Goal: Task Accomplishment & Management: Use online tool/utility

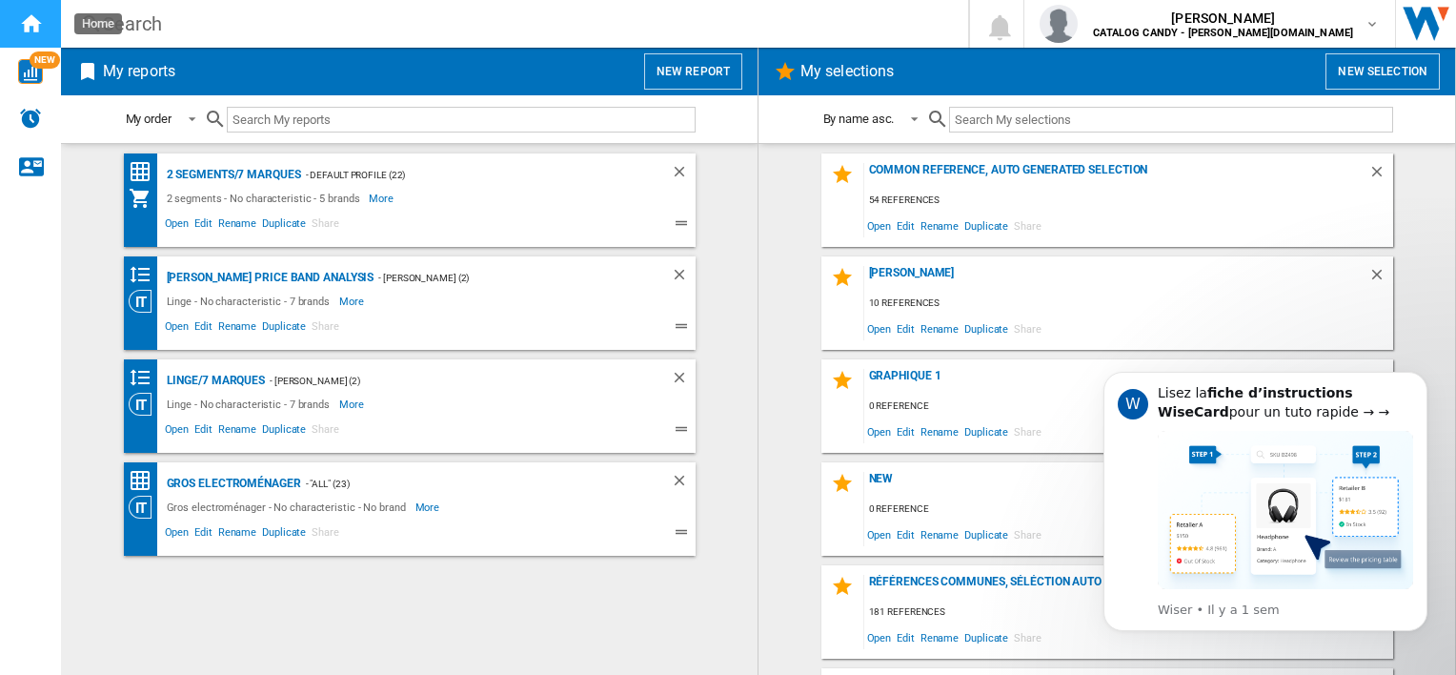
click at [29, 23] on ng-md-icon "Home" at bounding box center [30, 22] width 23 height 23
click at [231, 174] on div "2 segments/7 marques" at bounding box center [231, 175] width 139 height 24
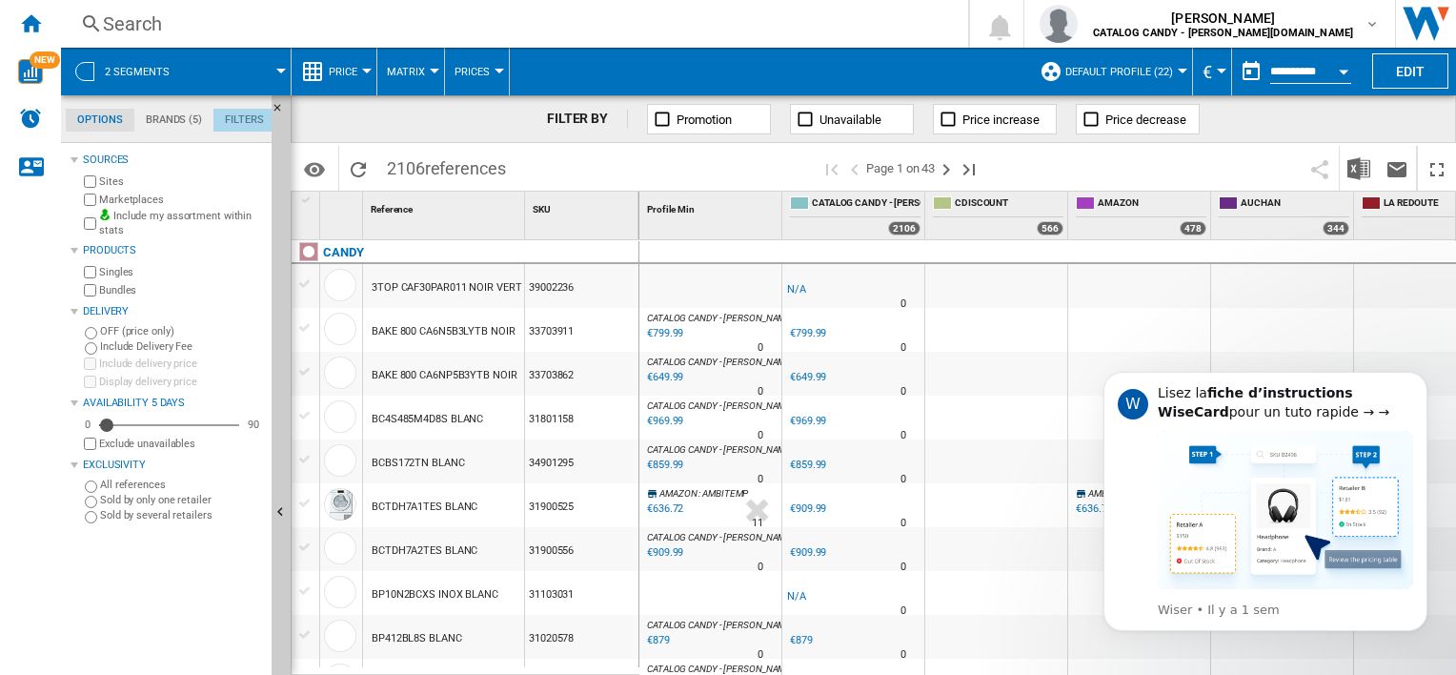
click at [246, 118] on md-tab-item "Filters" at bounding box center [244, 120] width 62 height 23
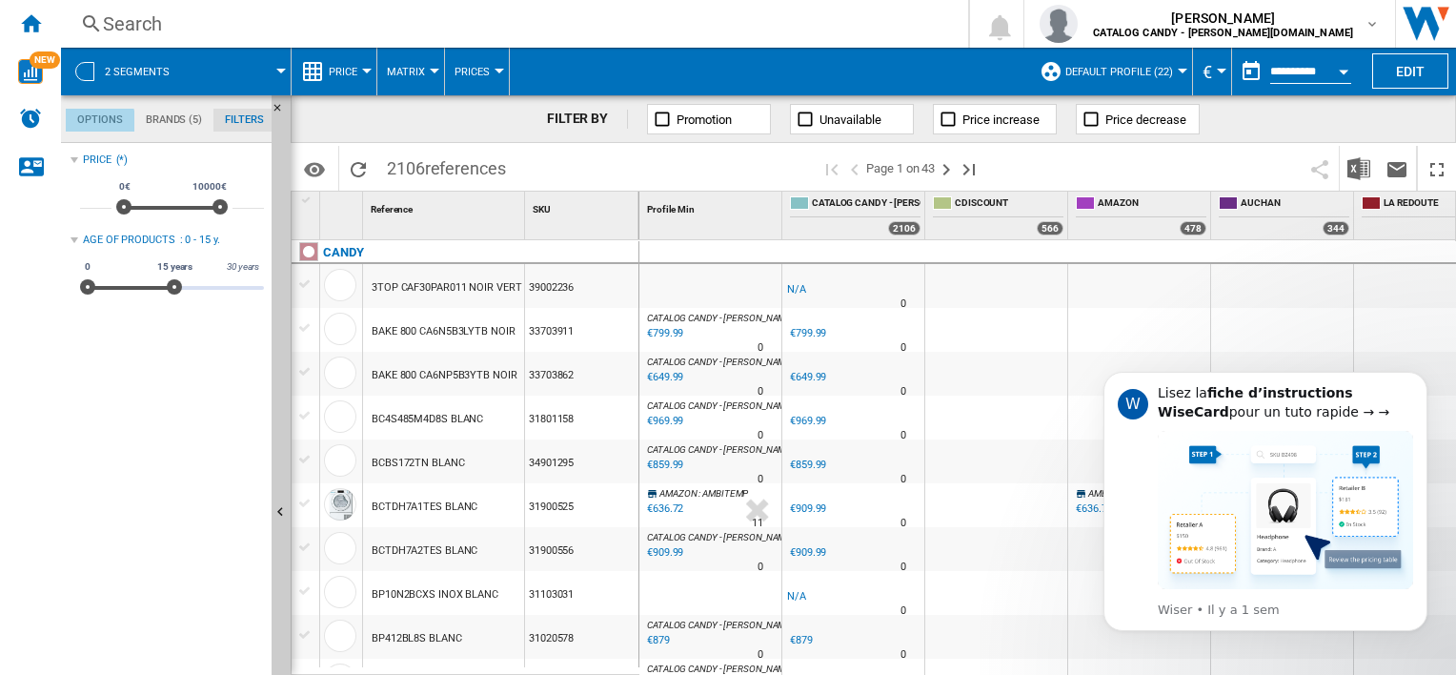
click at [98, 122] on md-tab-item "Options" at bounding box center [100, 120] width 69 height 23
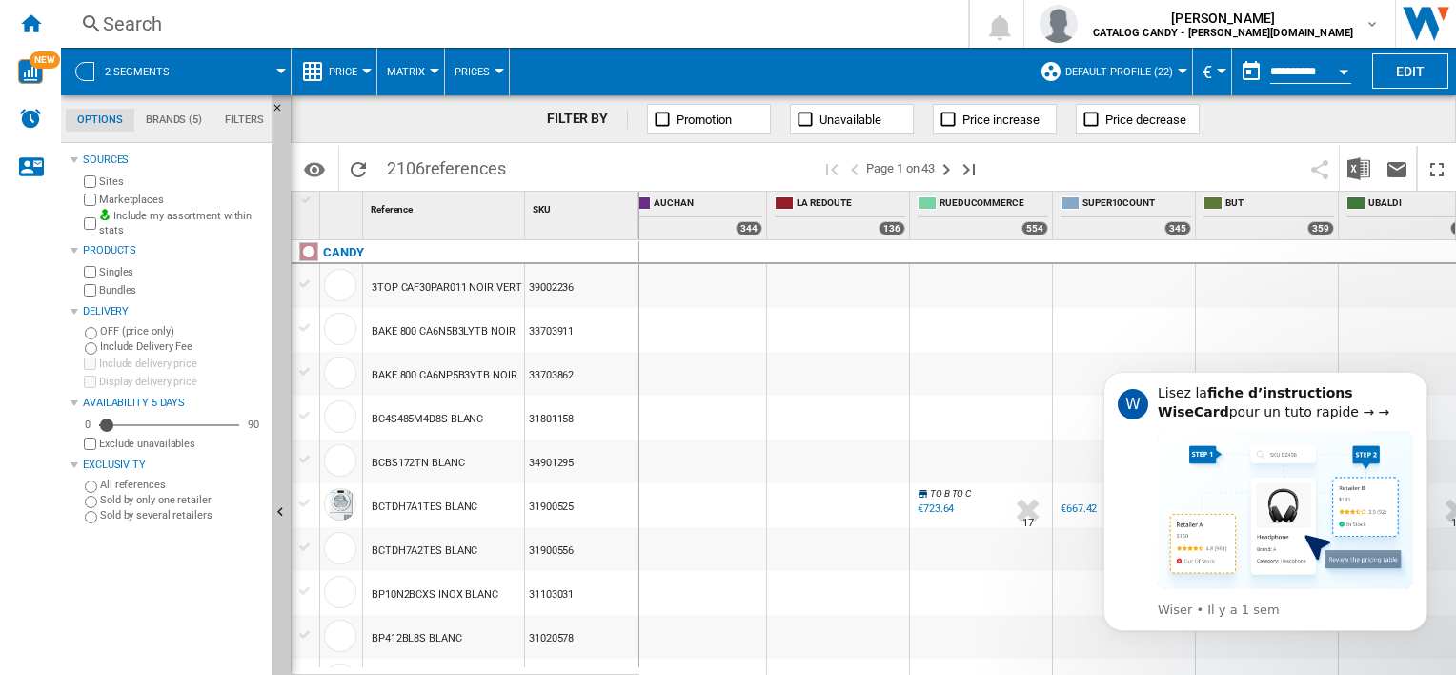
scroll to position [0, 682]
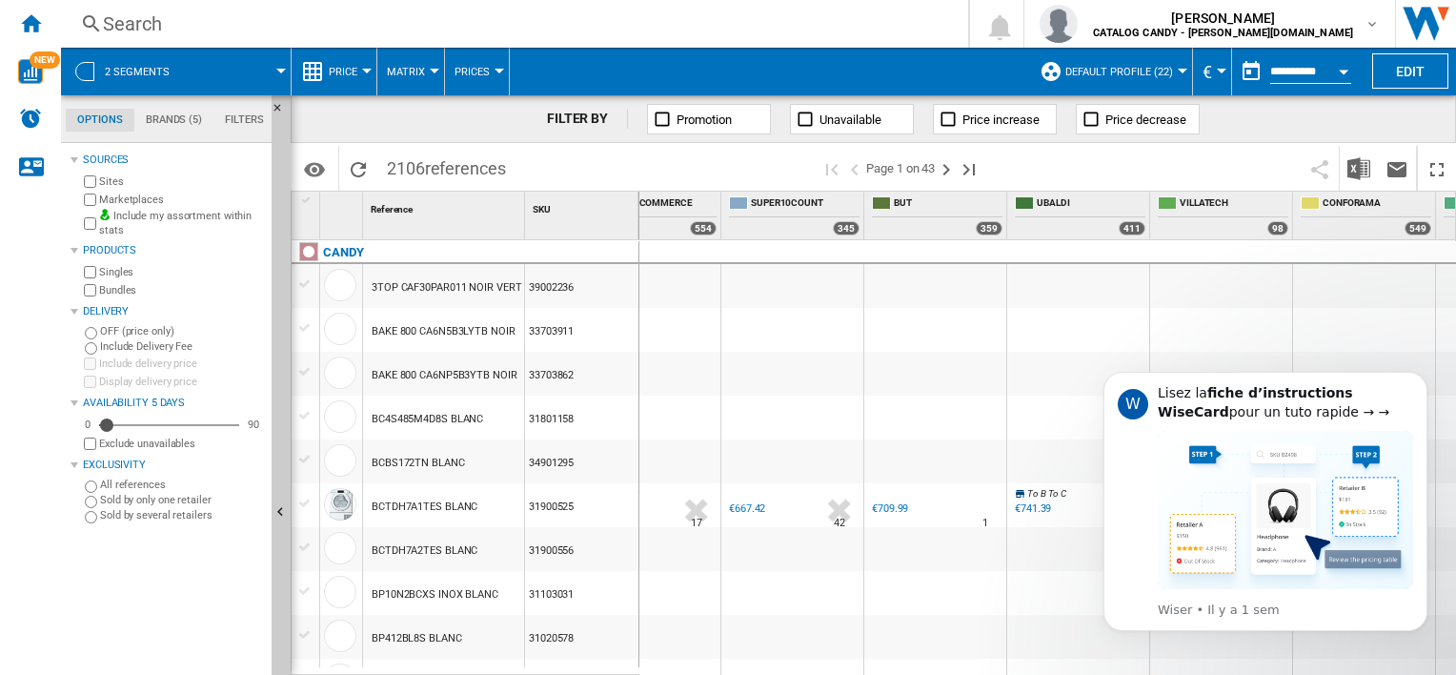
drag, startPoint x: 1077, startPoint y: 665, endPoint x: 1210, endPoint y: 659, distance: 133.6
click at [1210, 659] on html "W Lisez la fiche d’instructions WiseCard pour un tuto rapide → → Wiser • Il y a…" at bounding box center [1265, 526] width 381 height 356
drag, startPoint x: 1172, startPoint y: 671, endPoint x: 1222, endPoint y: 671, distance: 49.6
click at [1222, 671] on body "W Lisez la fiche d’instructions WiseCard pour un tuto rapide → → Wiser • Il y a…" at bounding box center [1266, 526] width 366 height 340
click at [30, 30] on ng-md-icon "Home" at bounding box center [30, 22] width 23 height 23
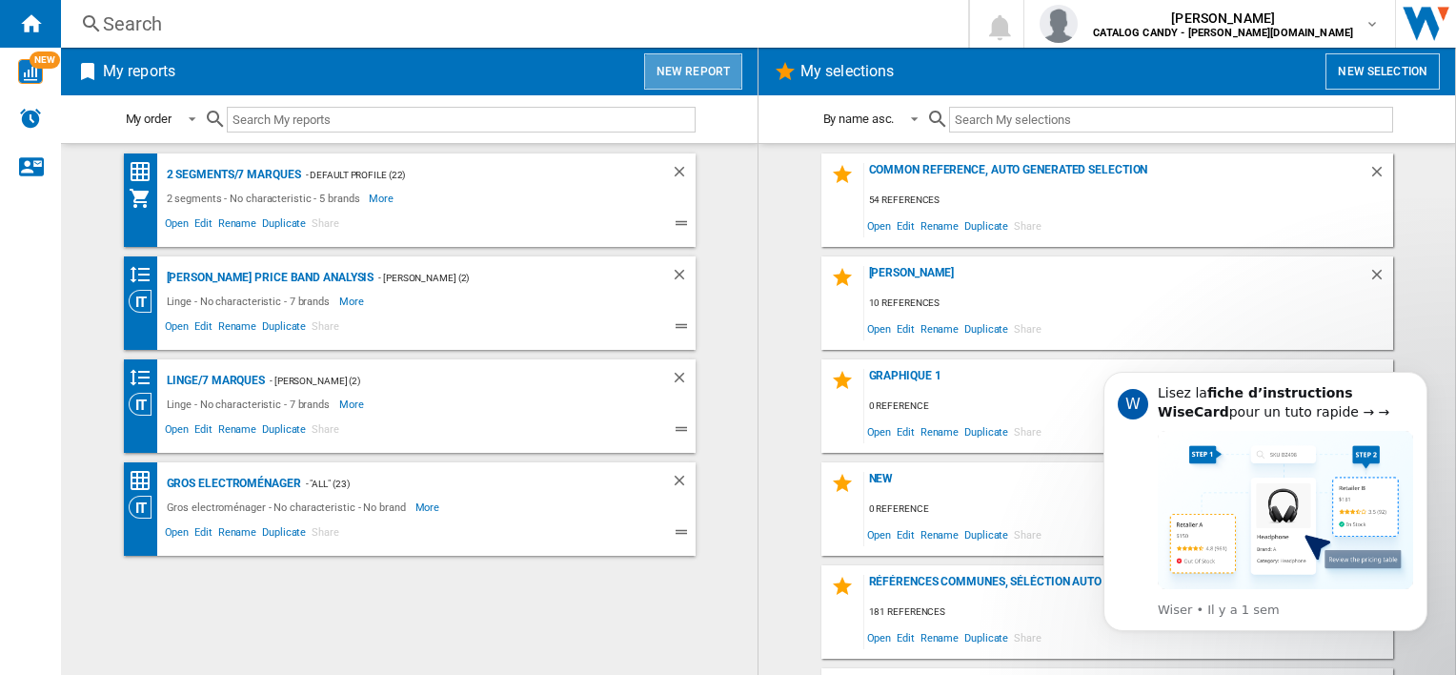
click at [696, 66] on button "New report" at bounding box center [693, 71] width 98 height 36
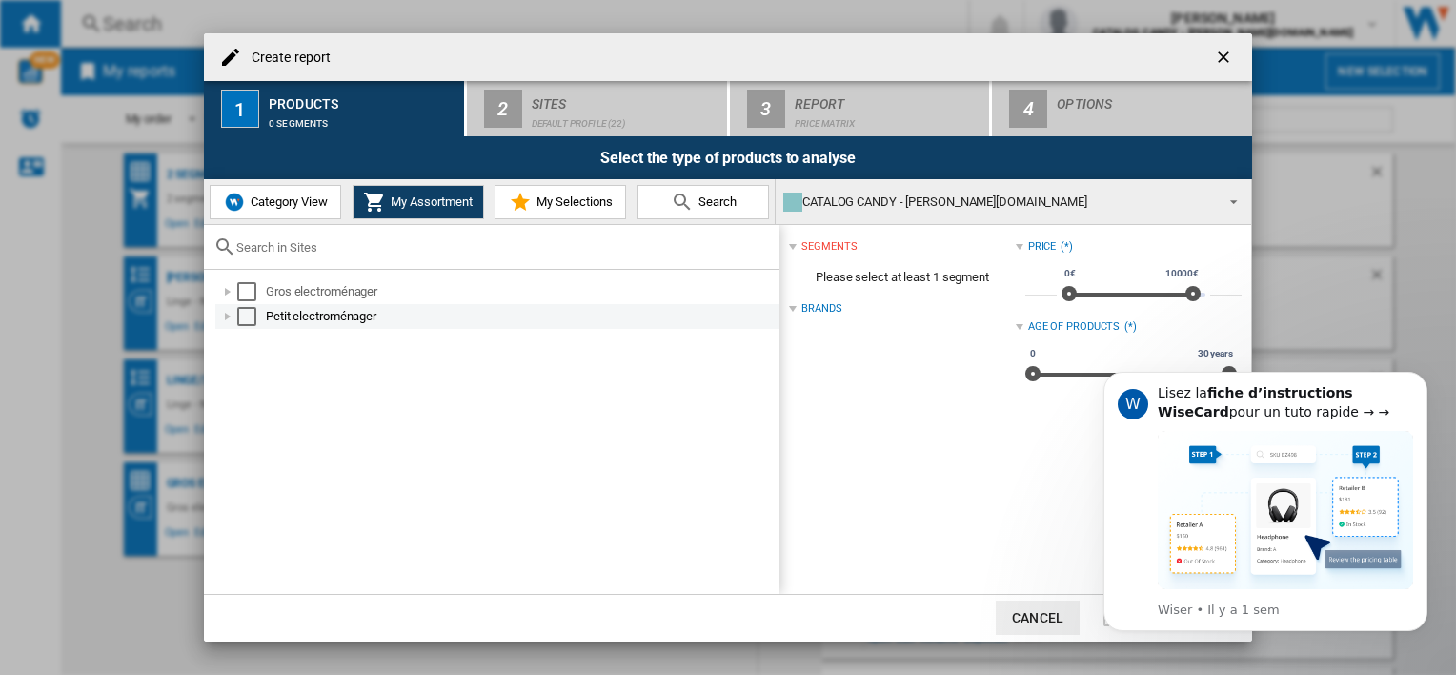
click at [229, 320] on div at bounding box center [227, 316] width 19 height 19
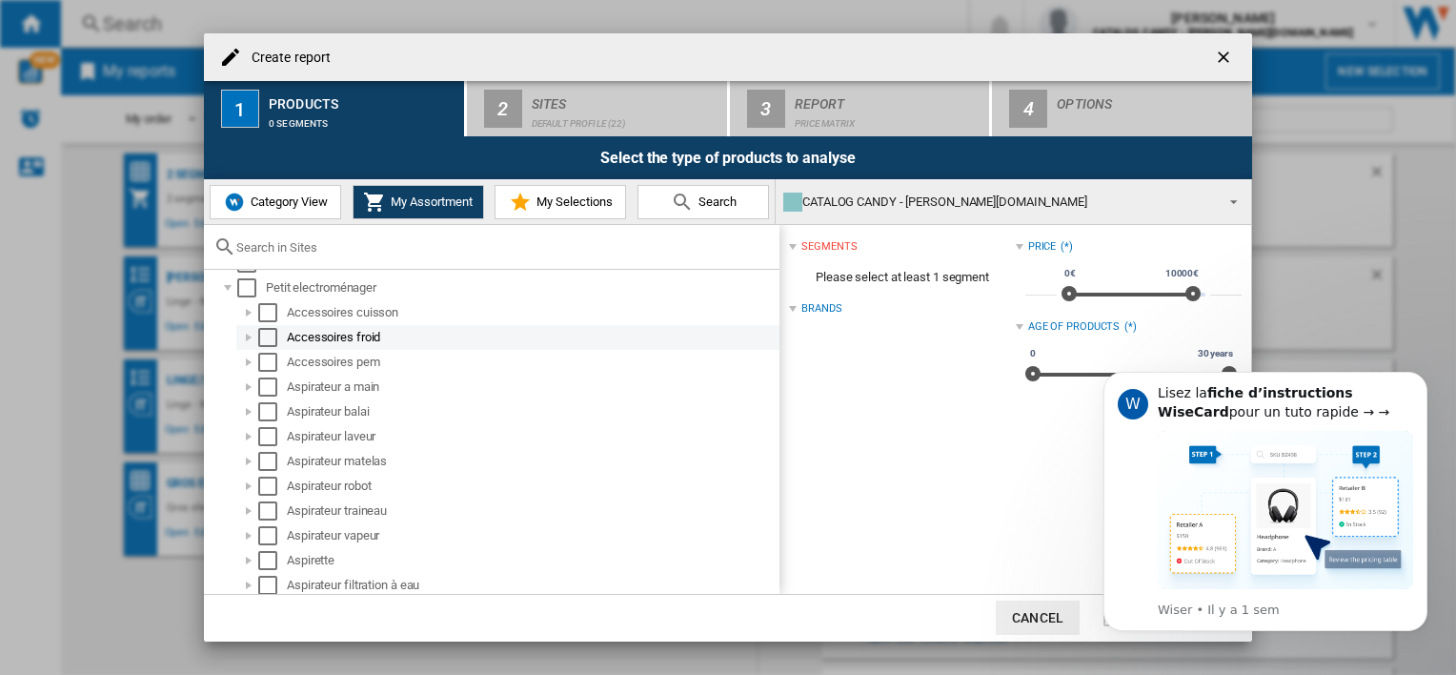
scroll to position [27, 0]
click at [245, 317] on div at bounding box center [248, 314] width 19 height 19
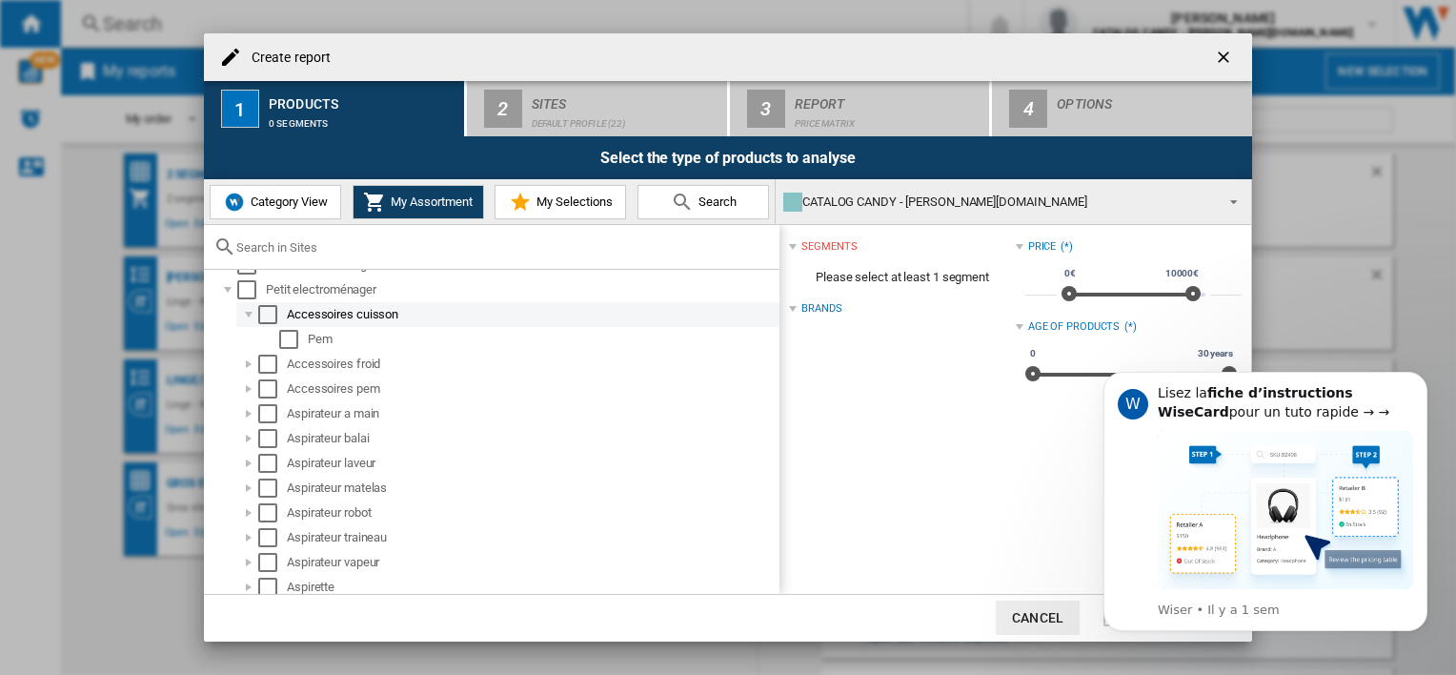
click at [245, 317] on div at bounding box center [248, 314] width 19 height 19
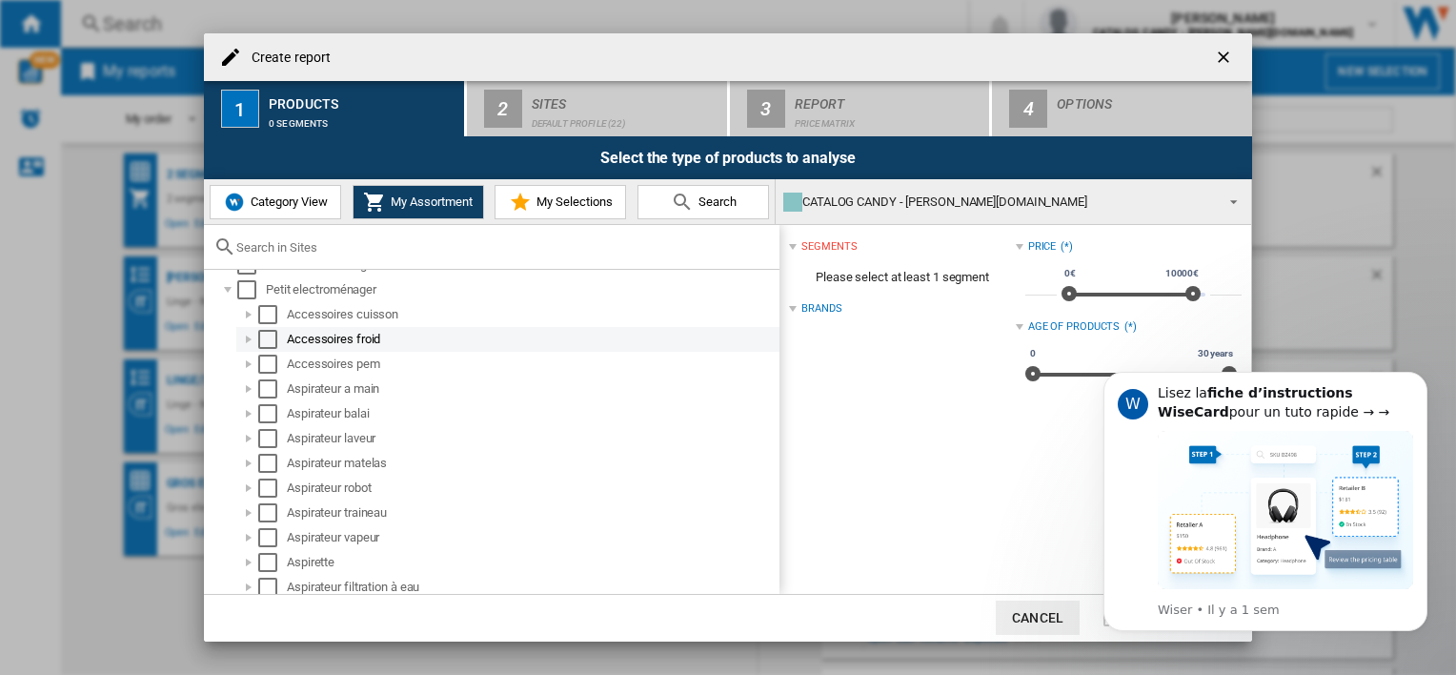
click at [248, 336] on div at bounding box center [248, 339] width 19 height 19
click at [247, 338] on div at bounding box center [248, 339] width 19 height 19
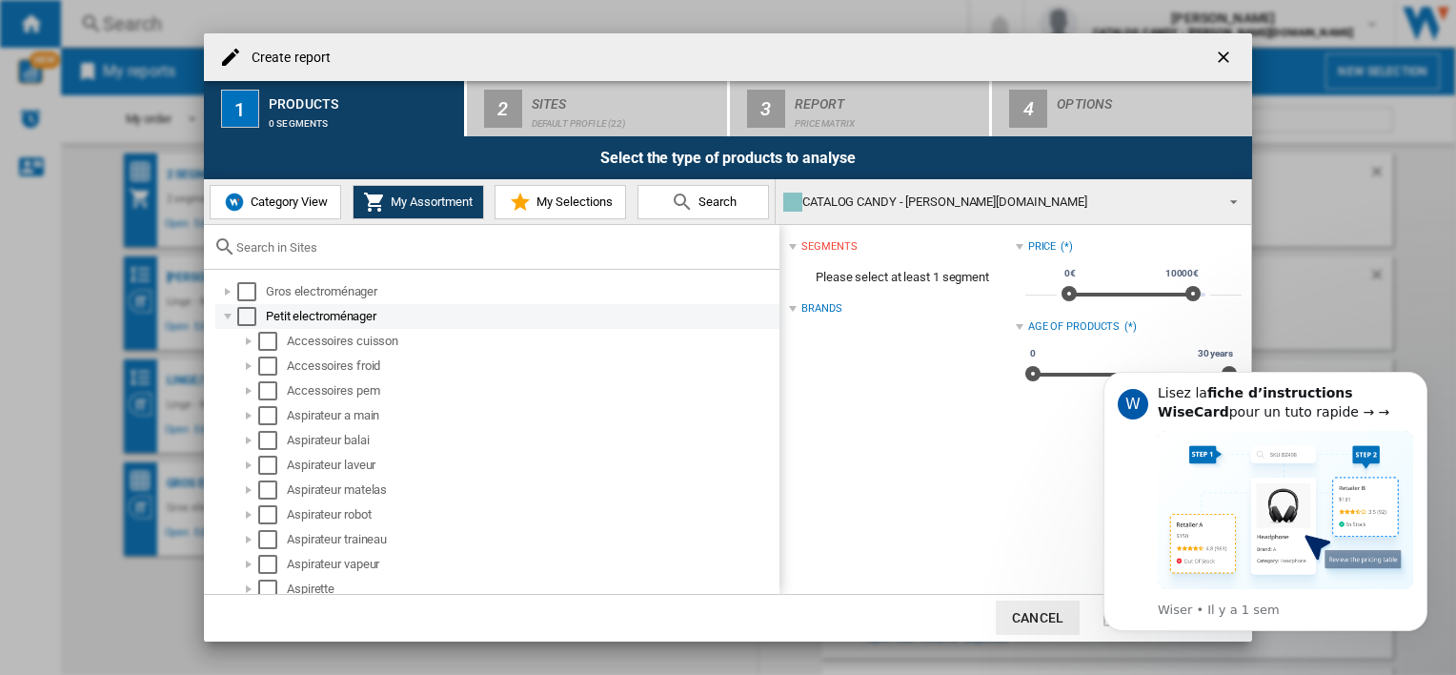
click at [229, 316] on div at bounding box center [227, 316] width 19 height 19
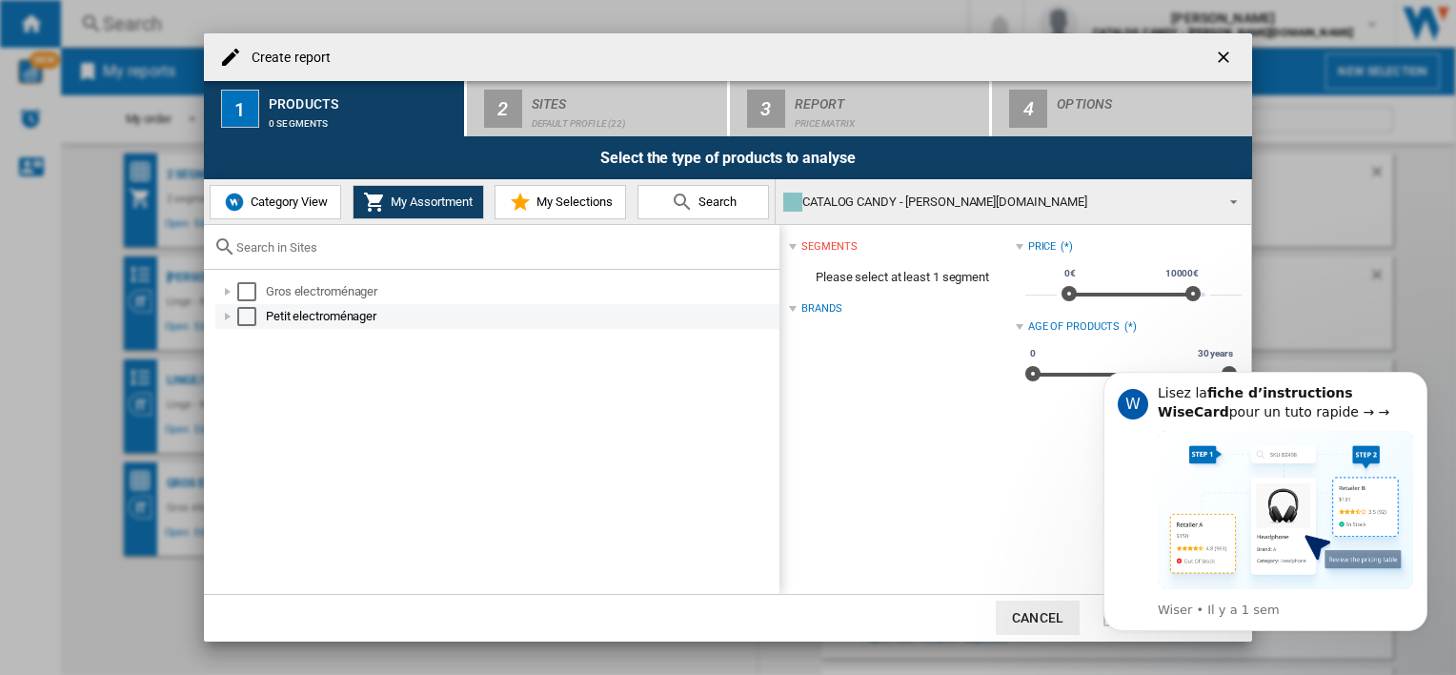
click at [229, 316] on div at bounding box center [227, 316] width 19 height 19
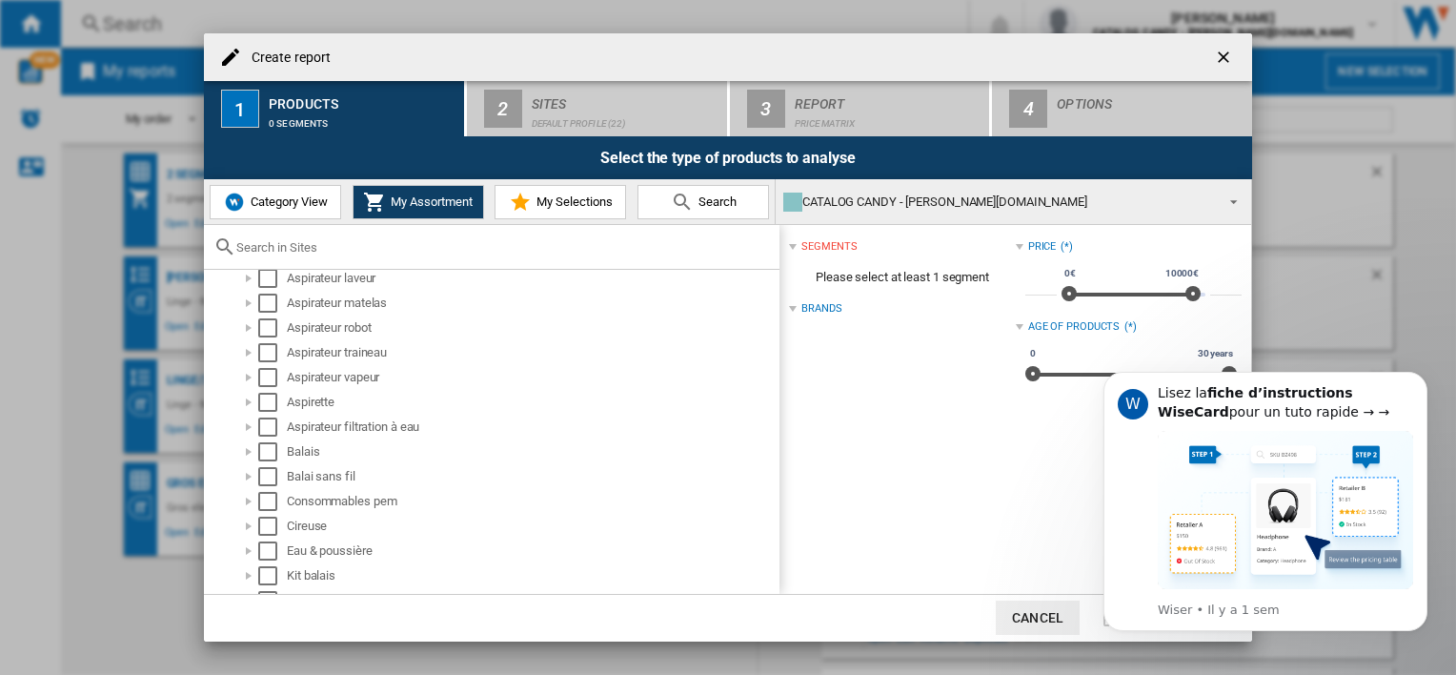
scroll to position [187, 0]
click at [269, 327] on div "Select" at bounding box center [267, 327] width 19 height 19
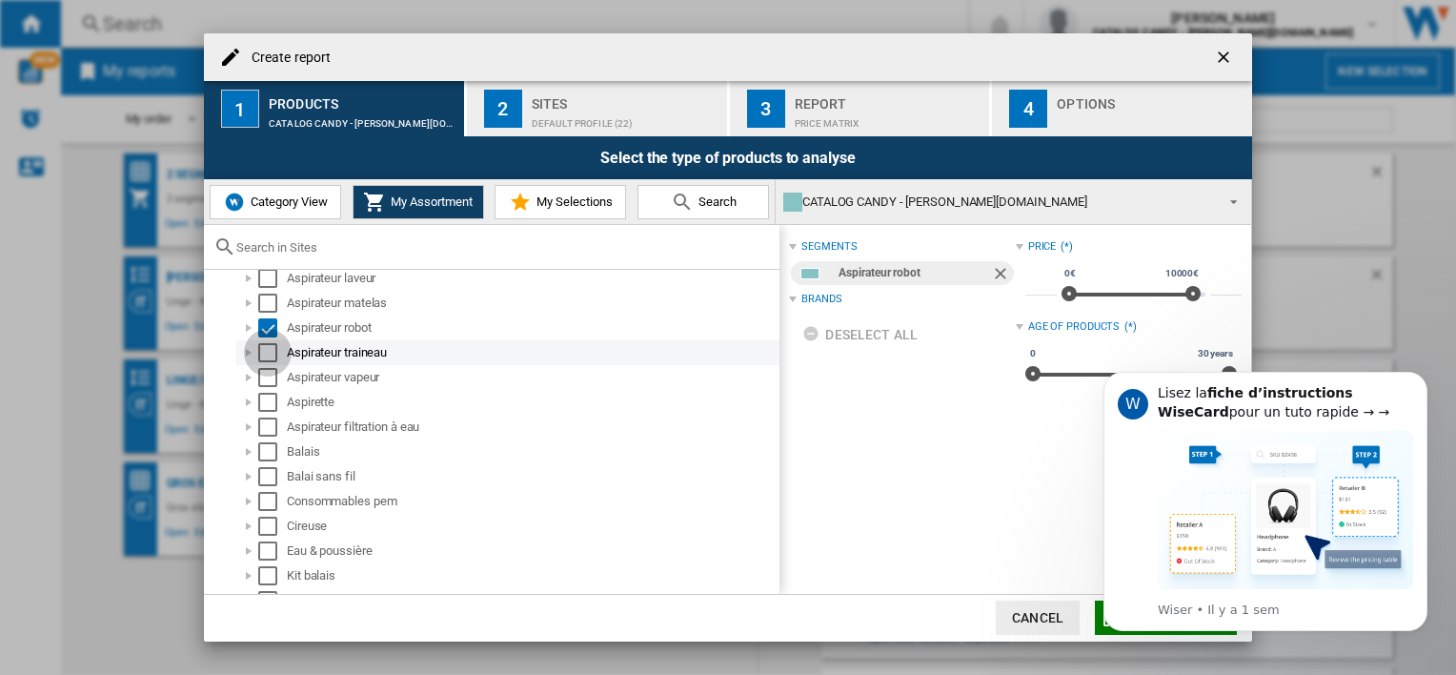
click at [268, 352] on div "Select" at bounding box center [267, 352] width 19 height 19
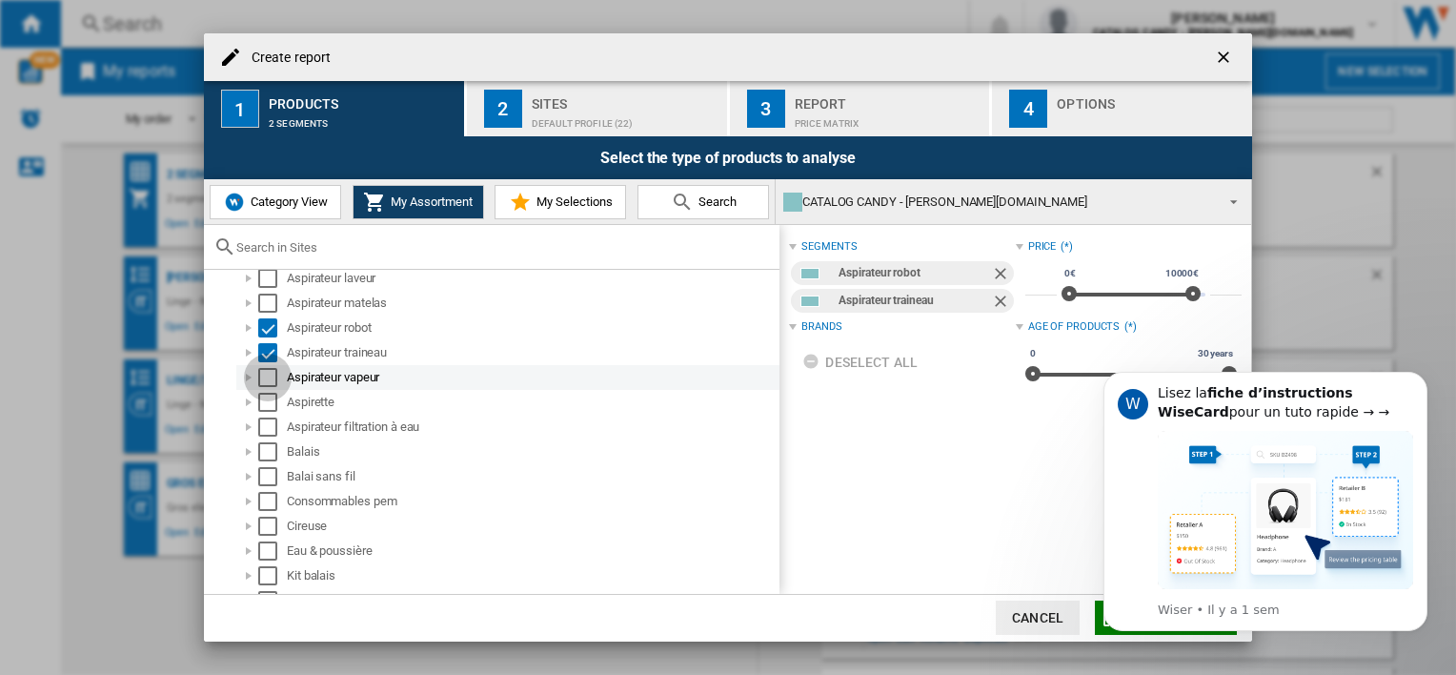
click at [270, 376] on div "Select" at bounding box center [267, 377] width 19 height 19
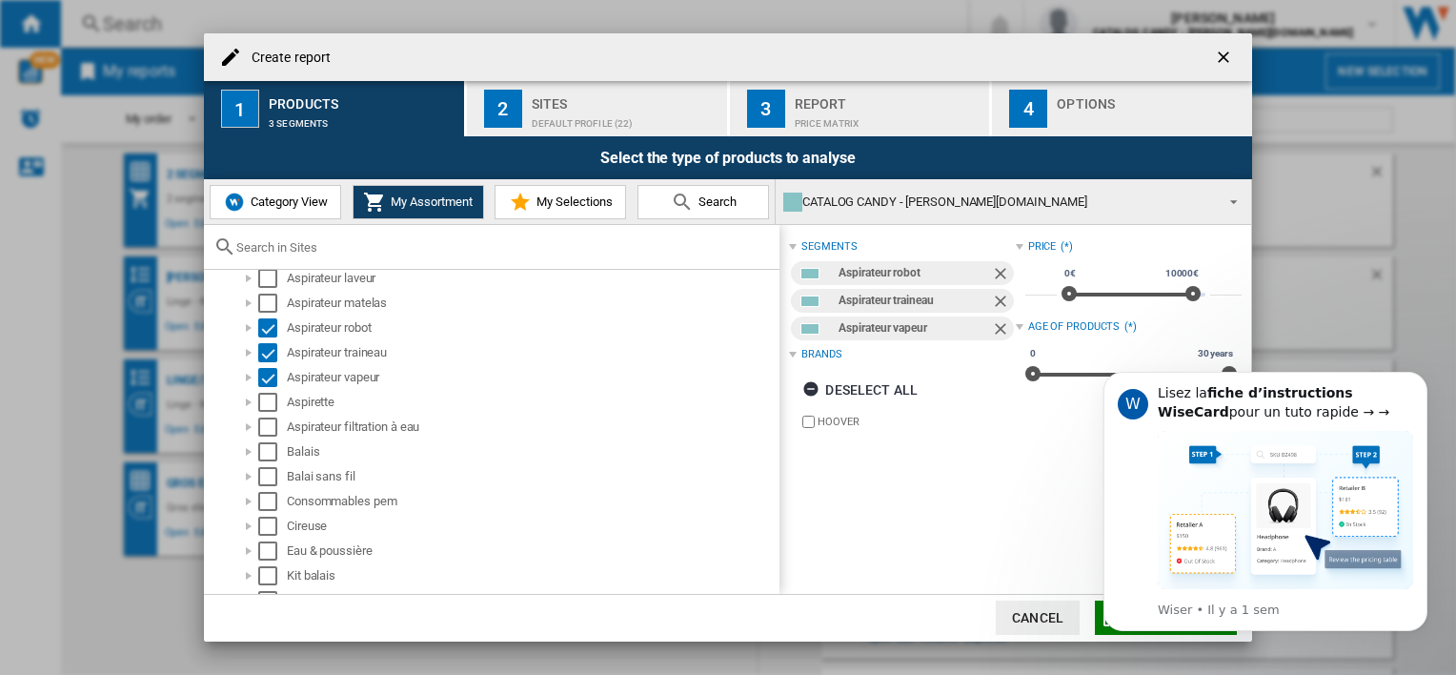
click at [564, 202] on span "My Selections" at bounding box center [572, 201] width 81 height 14
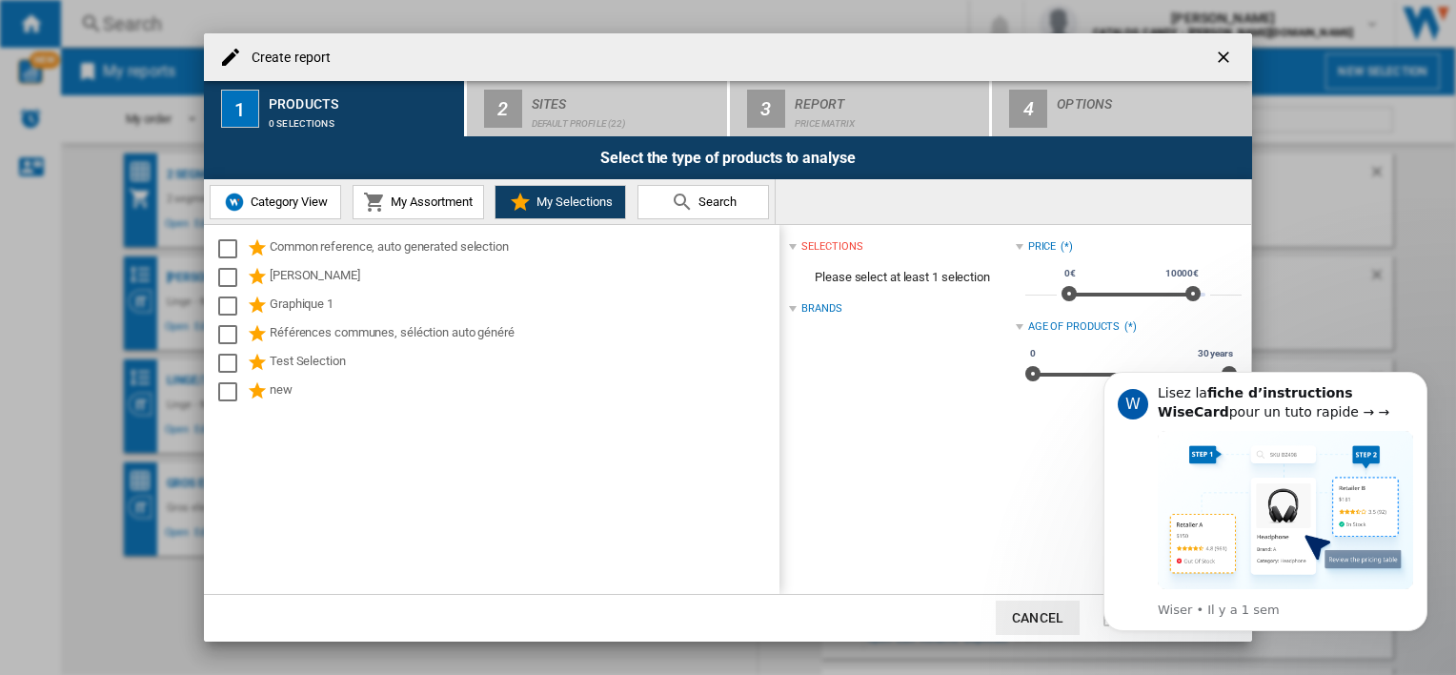
click at [311, 202] on span "Category View" at bounding box center [287, 201] width 82 height 14
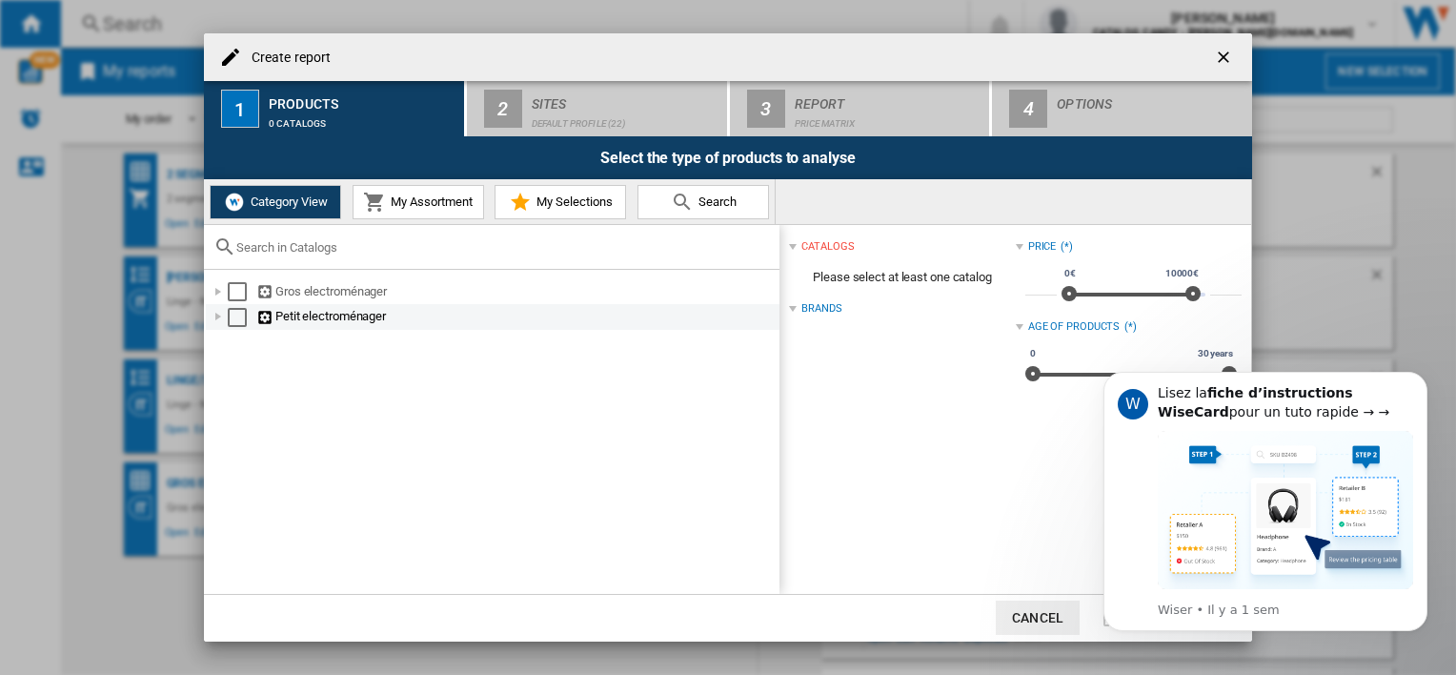
click at [222, 316] on div at bounding box center [218, 316] width 19 height 19
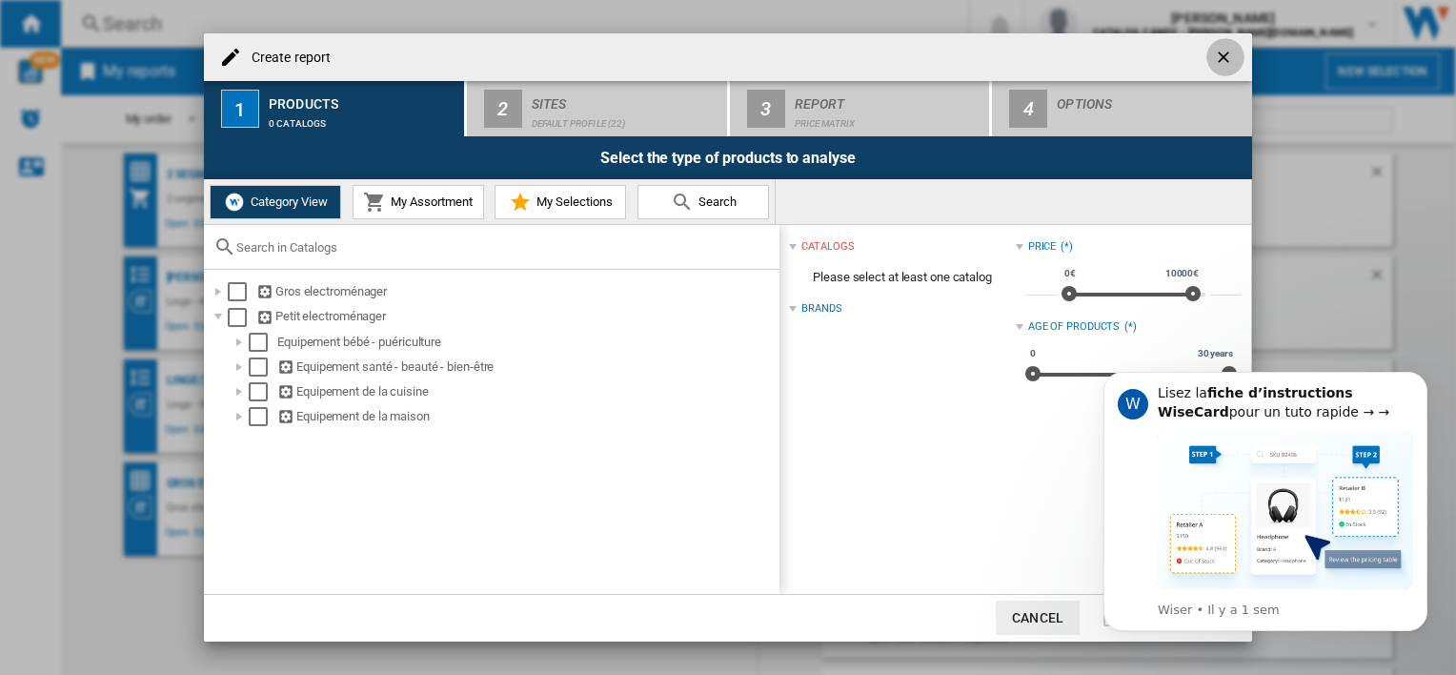
click at [1225, 58] on ng-md-icon "getI18NText('BUTTONS.CLOSE_DIALOG')" at bounding box center [1225, 59] width 23 height 23
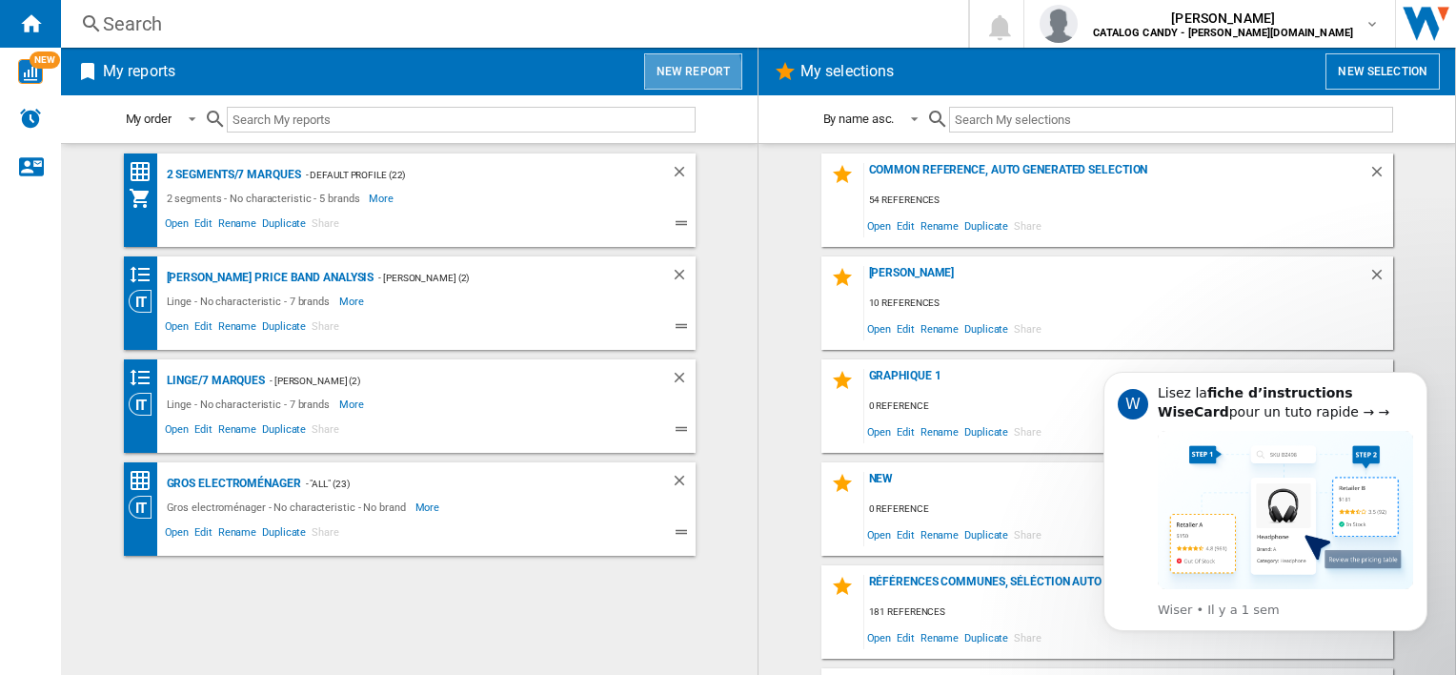
click at [665, 80] on button "New report" at bounding box center [693, 71] width 98 height 36
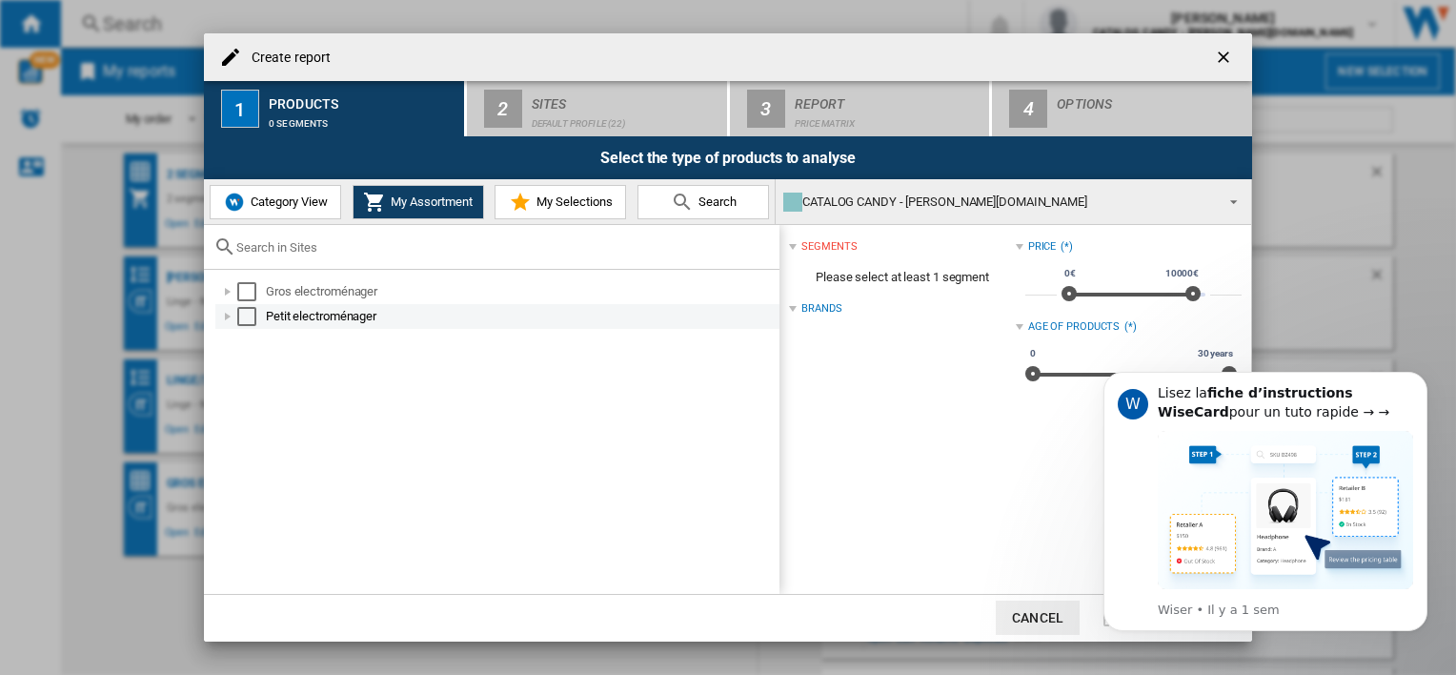
click at [225, 318] on div "Create report ..." at bounding box center [227, 316] width 19 height 19
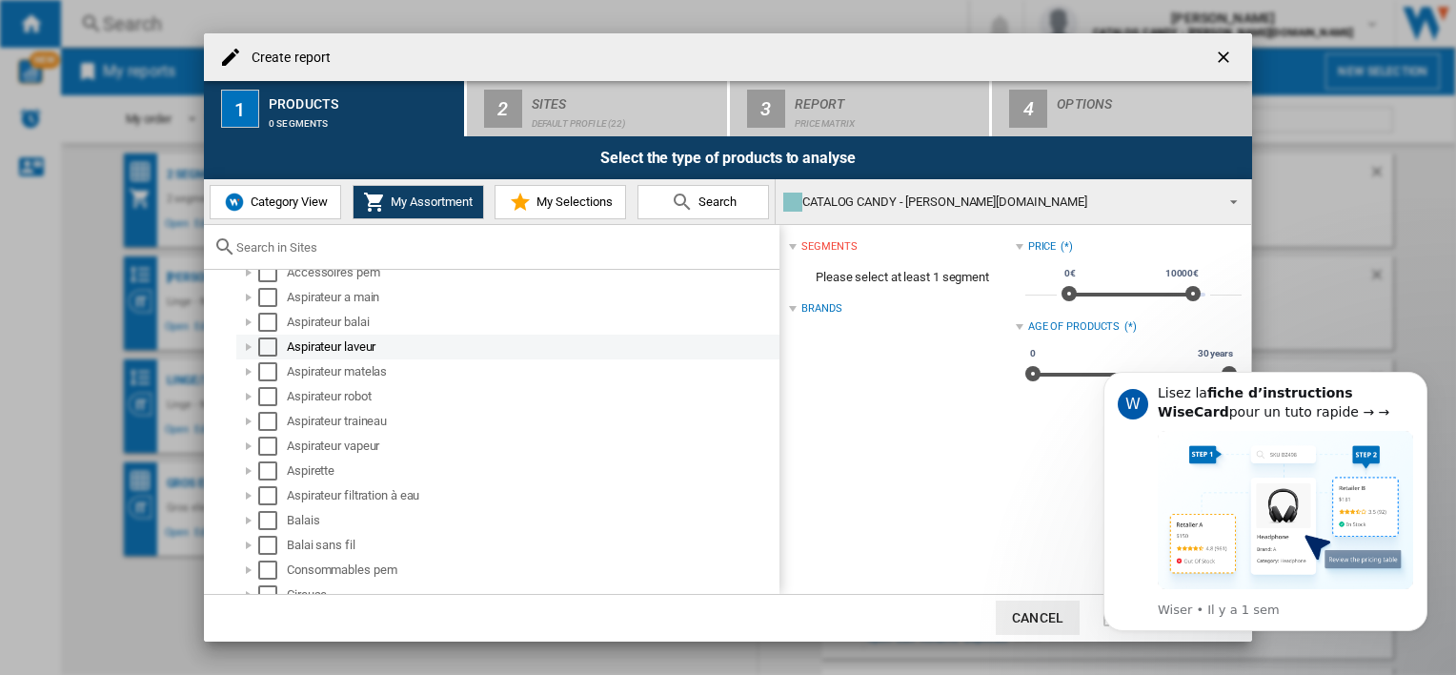
scroll to position [118, 0]
click at [262, 323] on div "Select" at bounding box center [267, 322] width 19 height 19
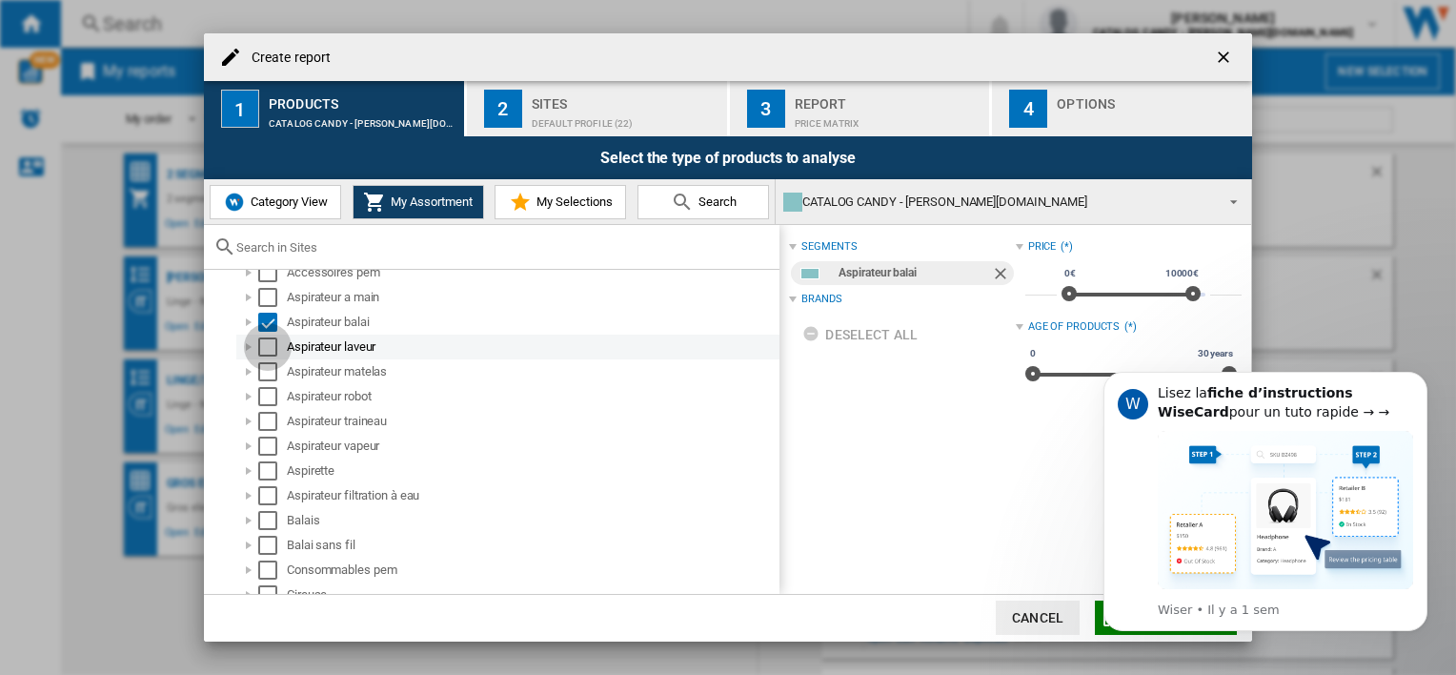
click at [260, 348] on div "Select" at bounding box center [267, 346] width 19 height 19
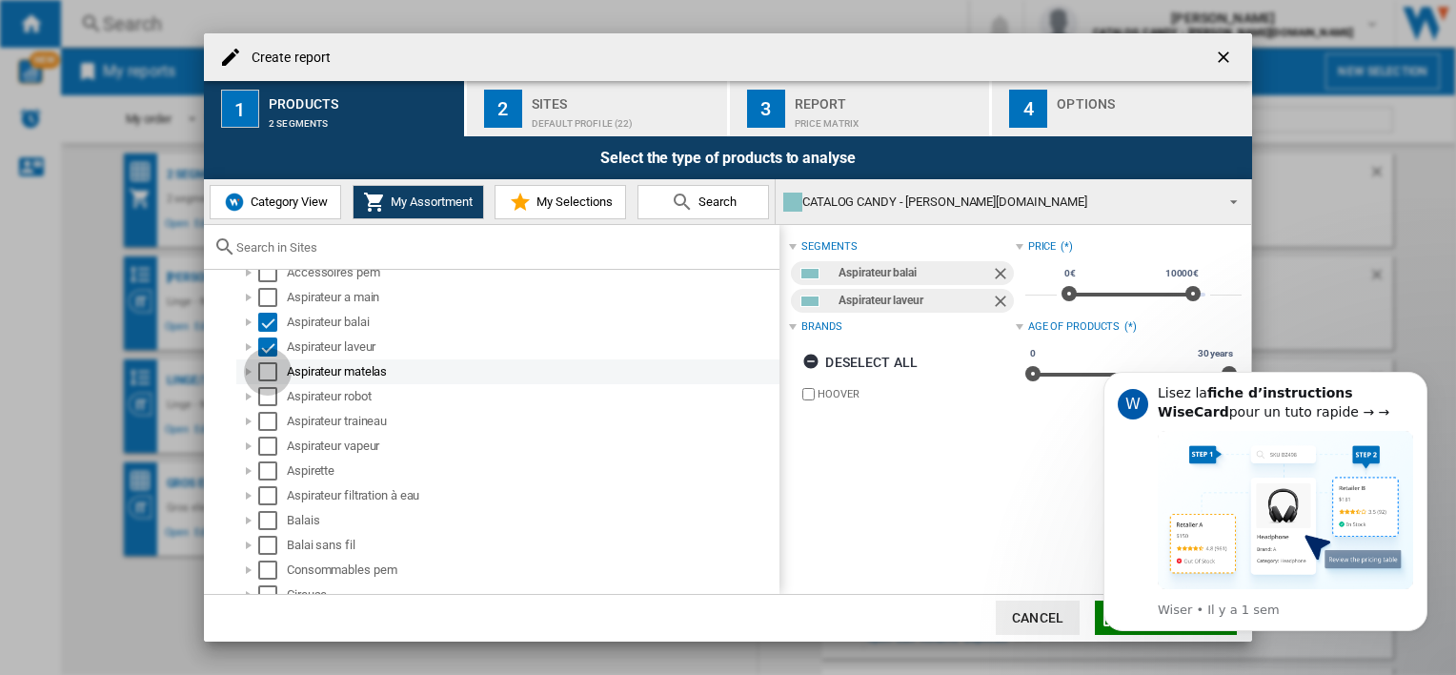
click at [268, 372] on div "Select" at bounding box center [267, 371] width 19 height 19
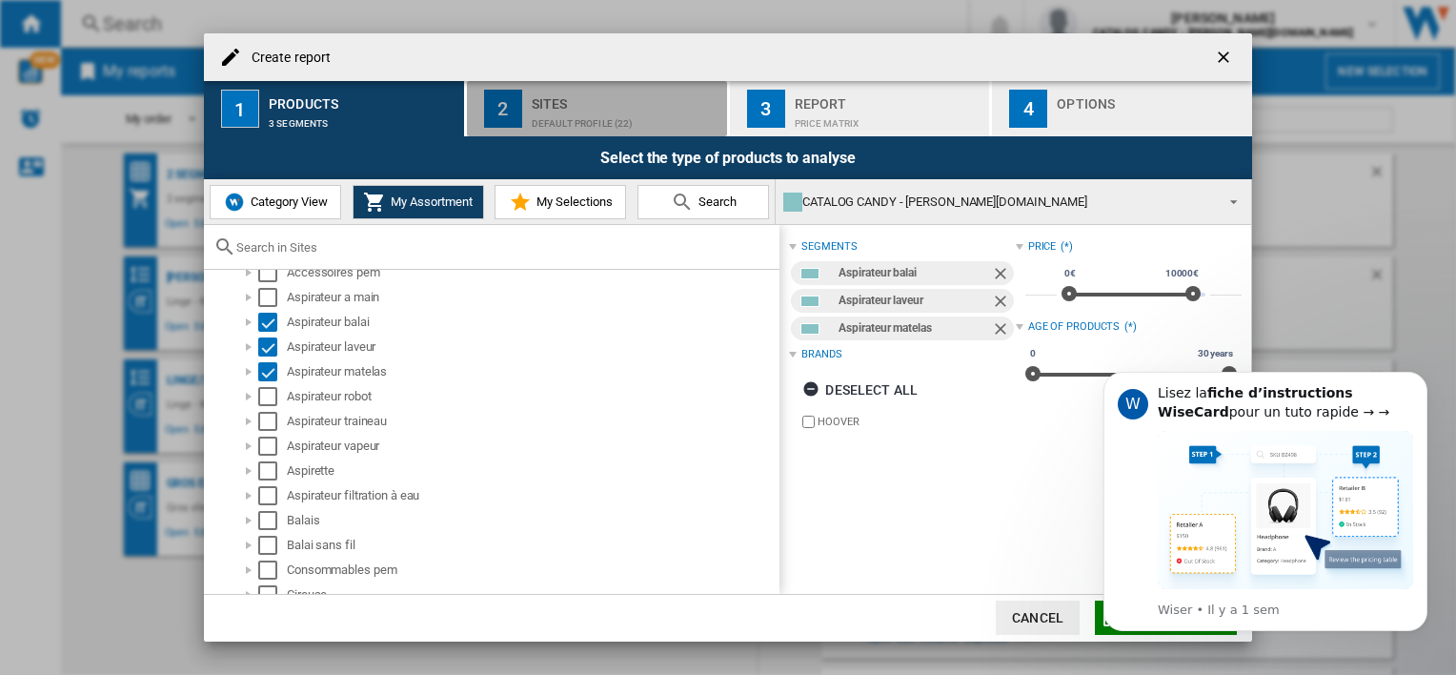
click at [591, 108] on div "Sites" at bounding box center [626, 99] width 188 height 20
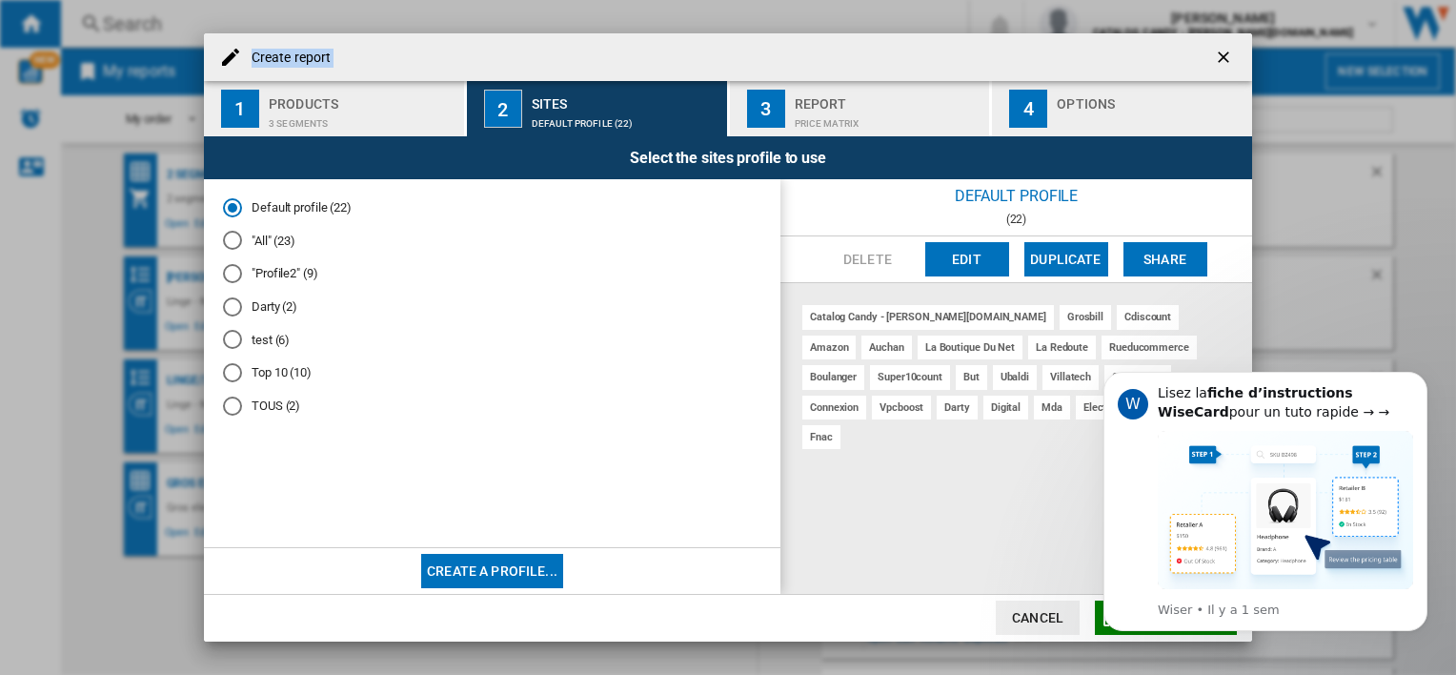
drag, startPoint x: 823, startPoint y: 54, endPoint x: 699, endPoint y: -19, distance: 144.8
click at [699, 0] on html "In order to access Insight, please log out and log in again OK NEW Search Searc…" at bounding box center [728, 337] width 1456 height 675
click at [1420, 375] on icon "Dismiss notification" at bounding box center [1421, 378] width 7 height 7
click at [1424, 378] on icon "Dismiss notification" at bounding box center [1421, 378] width 7 height 7
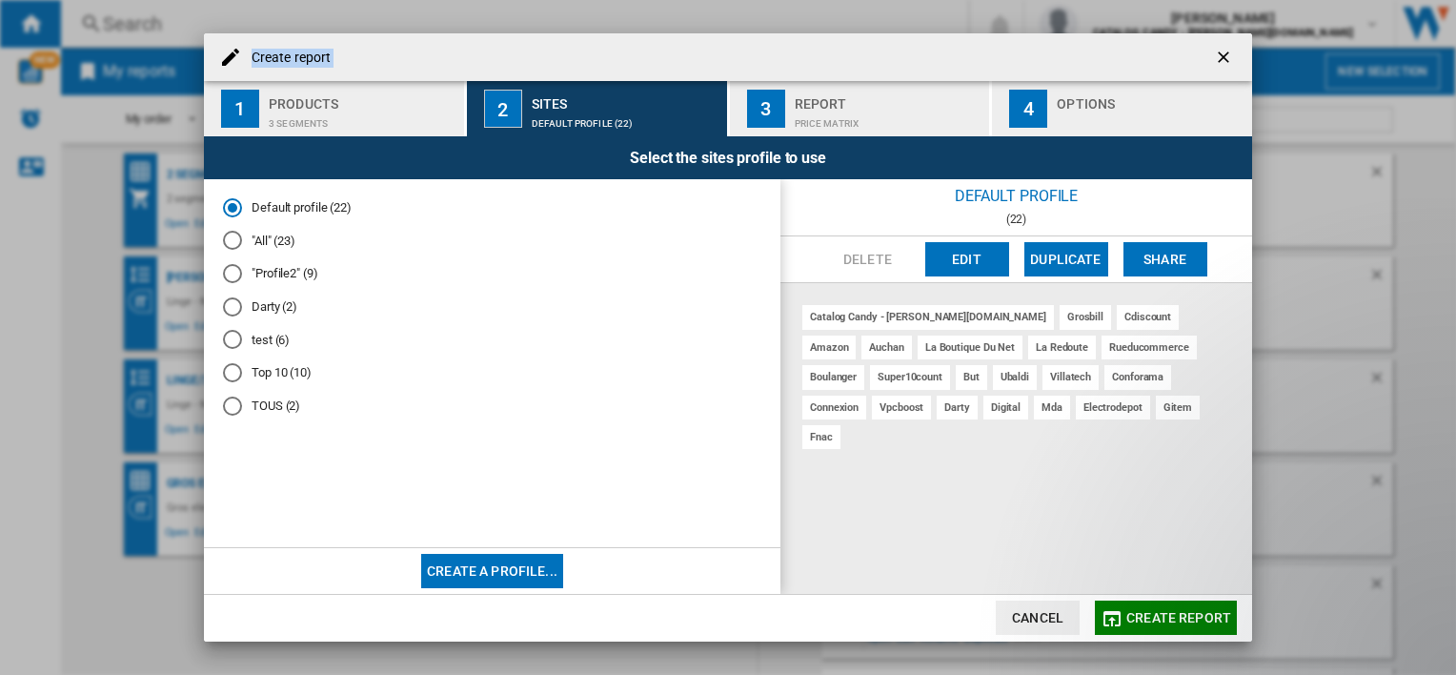
click at [812, 107] on div "Report" at bounding box center [889, 99] width 188 height 20
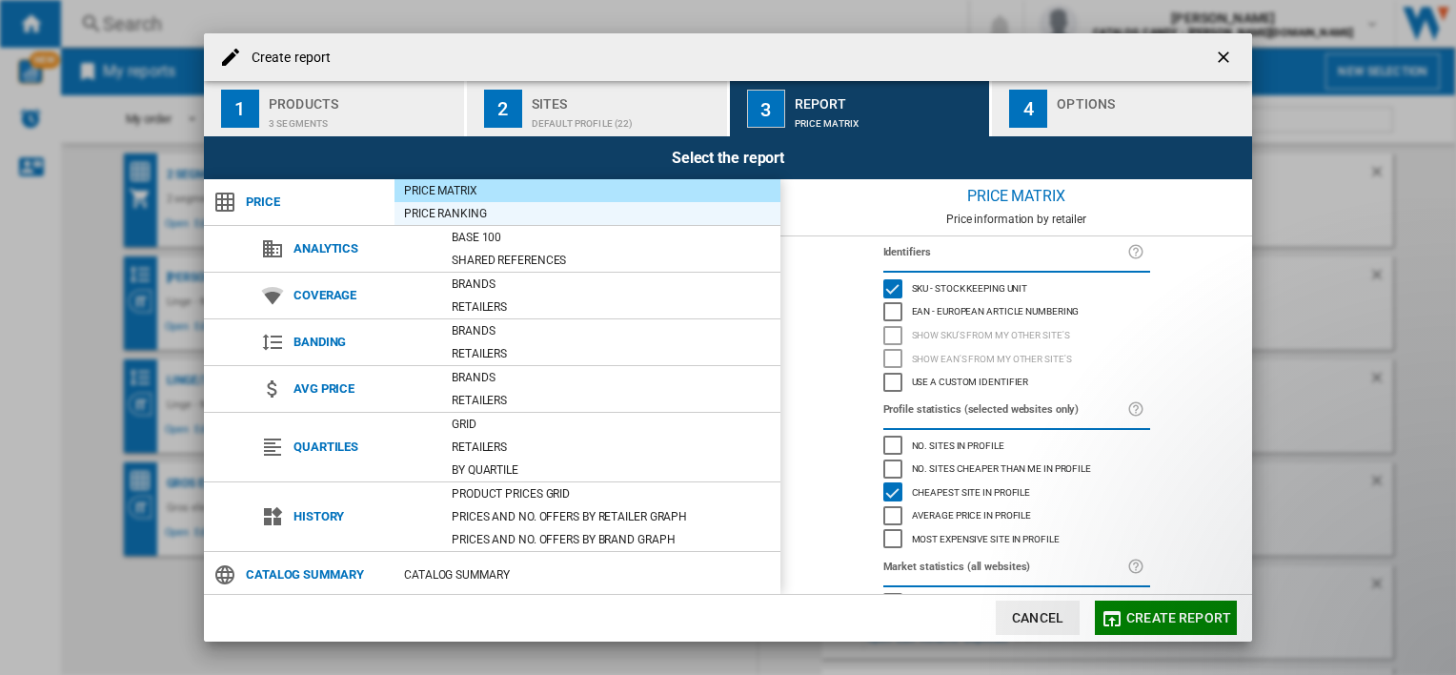
click at [458, 213] on div "Price Ranking" at bounding box center [588, 213] width 386 height 19
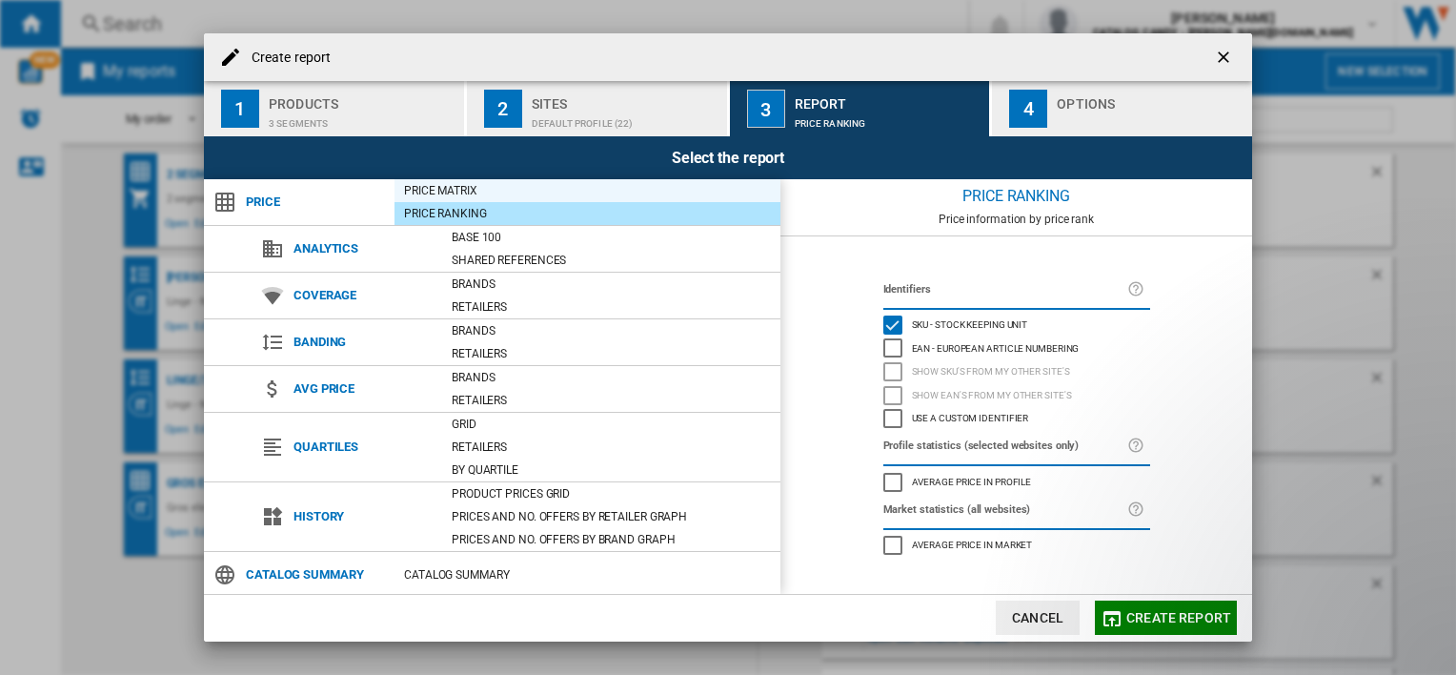
click at [475, 191] on div "Price Matrix" at bounding box center [588, 190] width 386 height 19
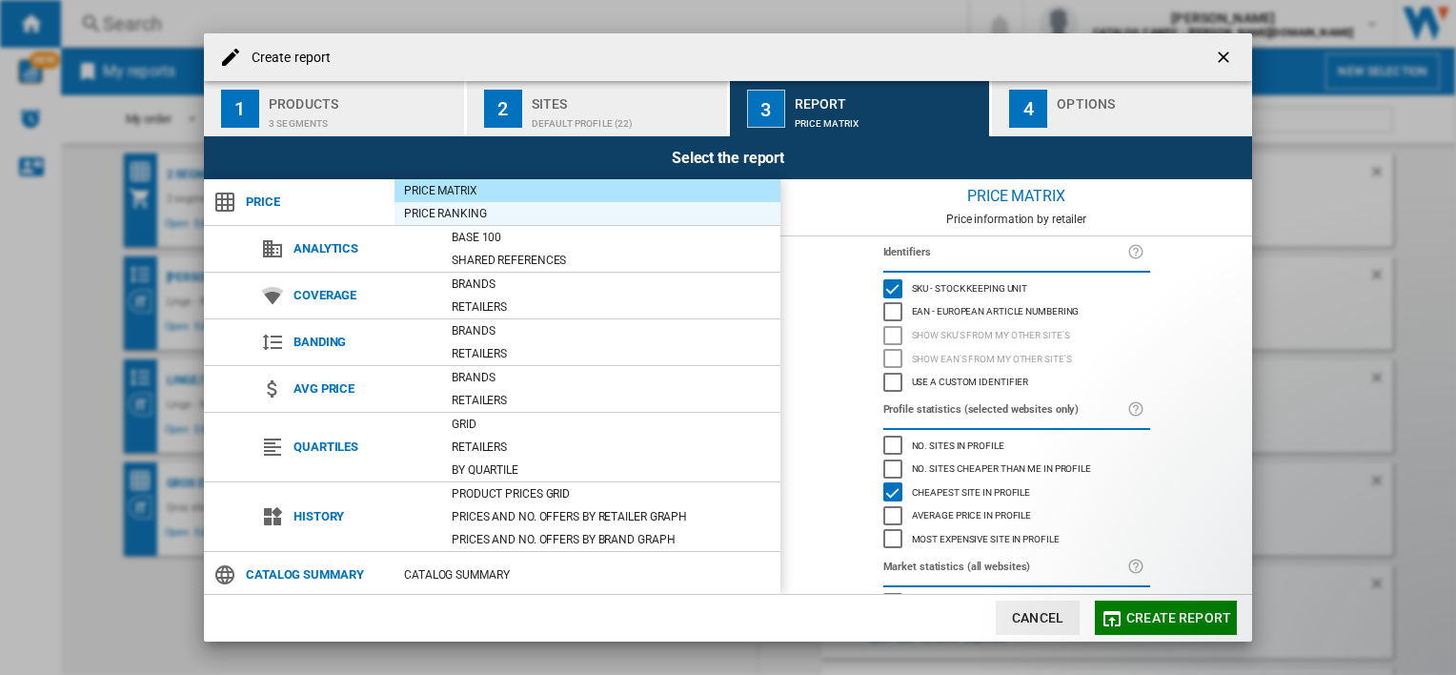
click at [457, 213] on div "Price Ranking" at bounding box center [588, 213] width 386 height 19
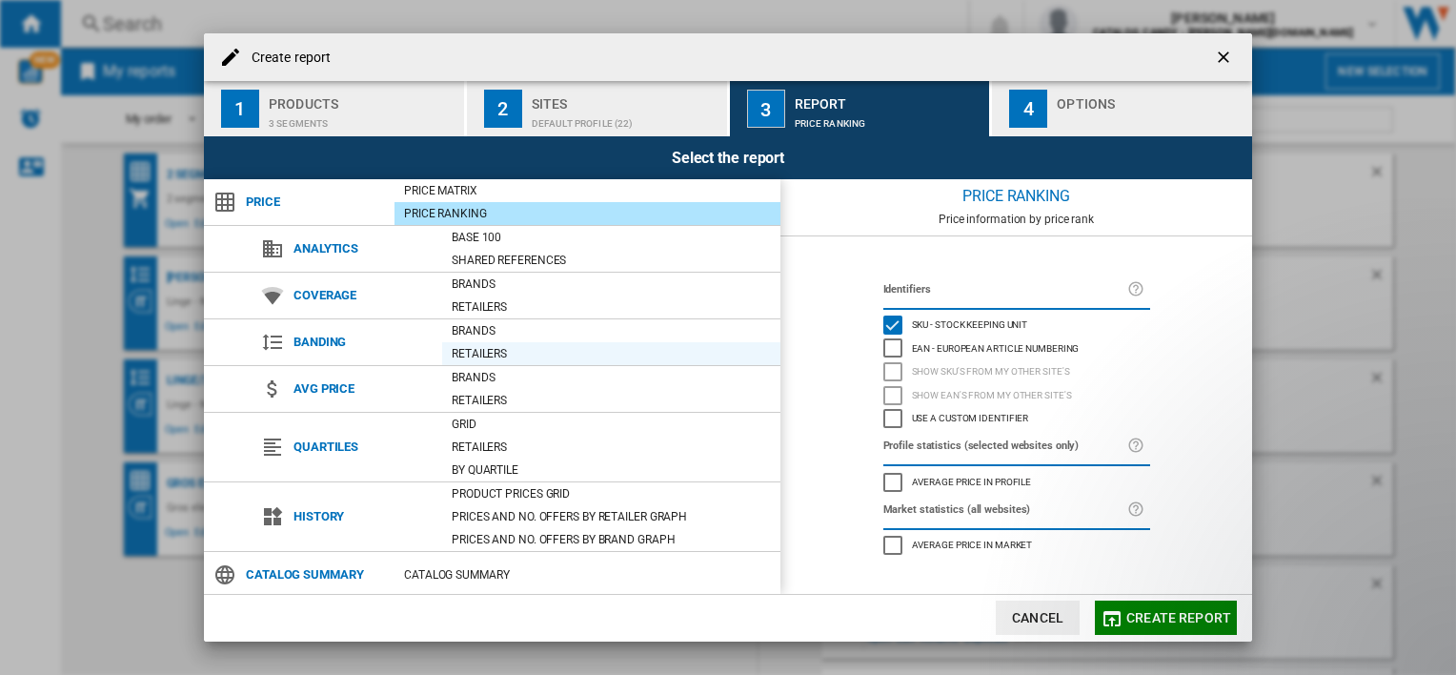
click at [473, 351] on div "Retailers" at bounding box center [611, 353] width 338 height 19
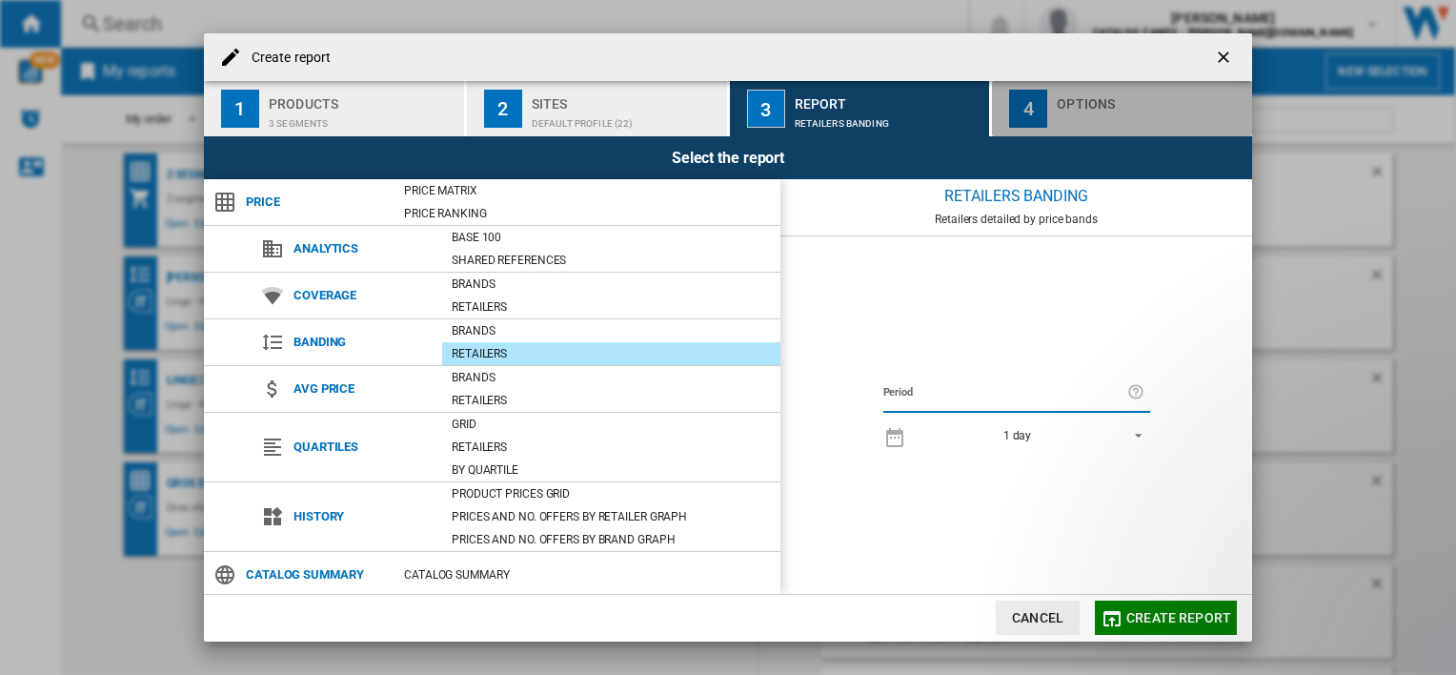
click at [1069, 121] on div "Create report ..." at bounding box center [1151, 119] width 188 height 20
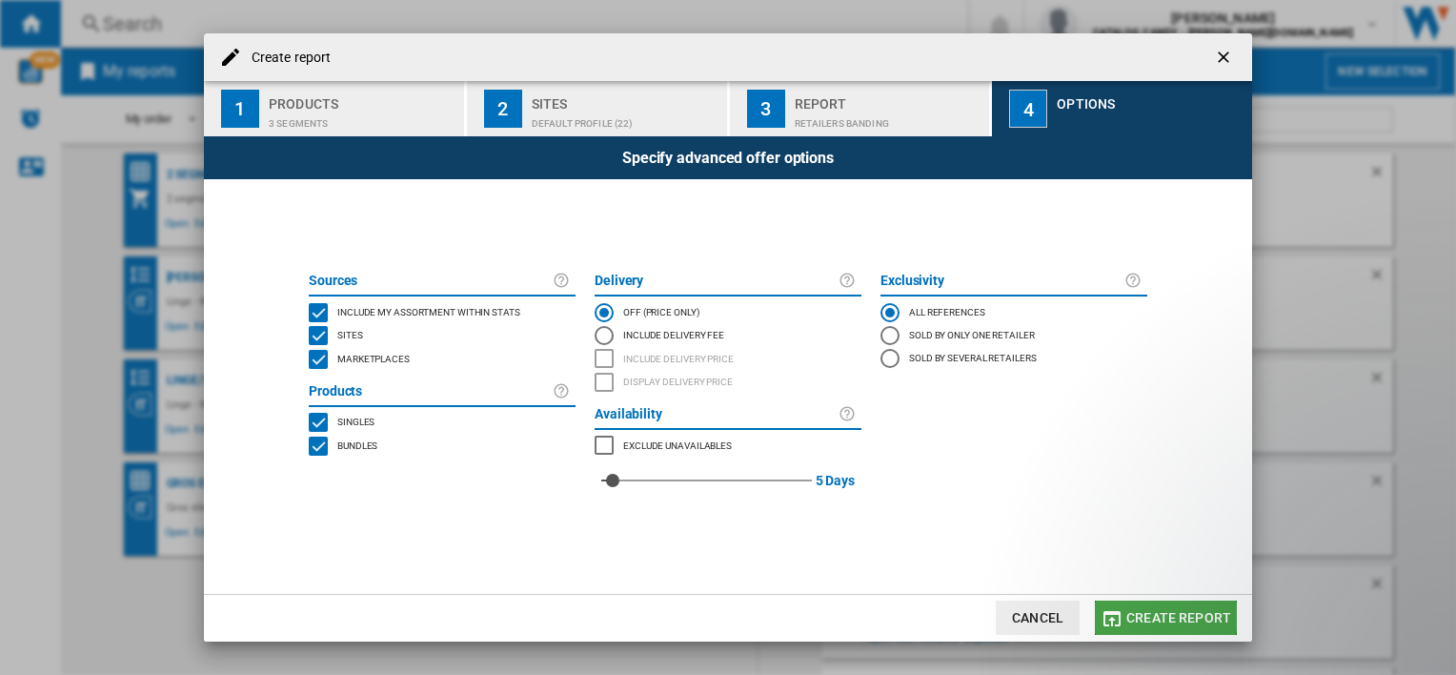
click at [1167, 616] on span "Create report" at bounding box center [1179, 617] width 105 height 15
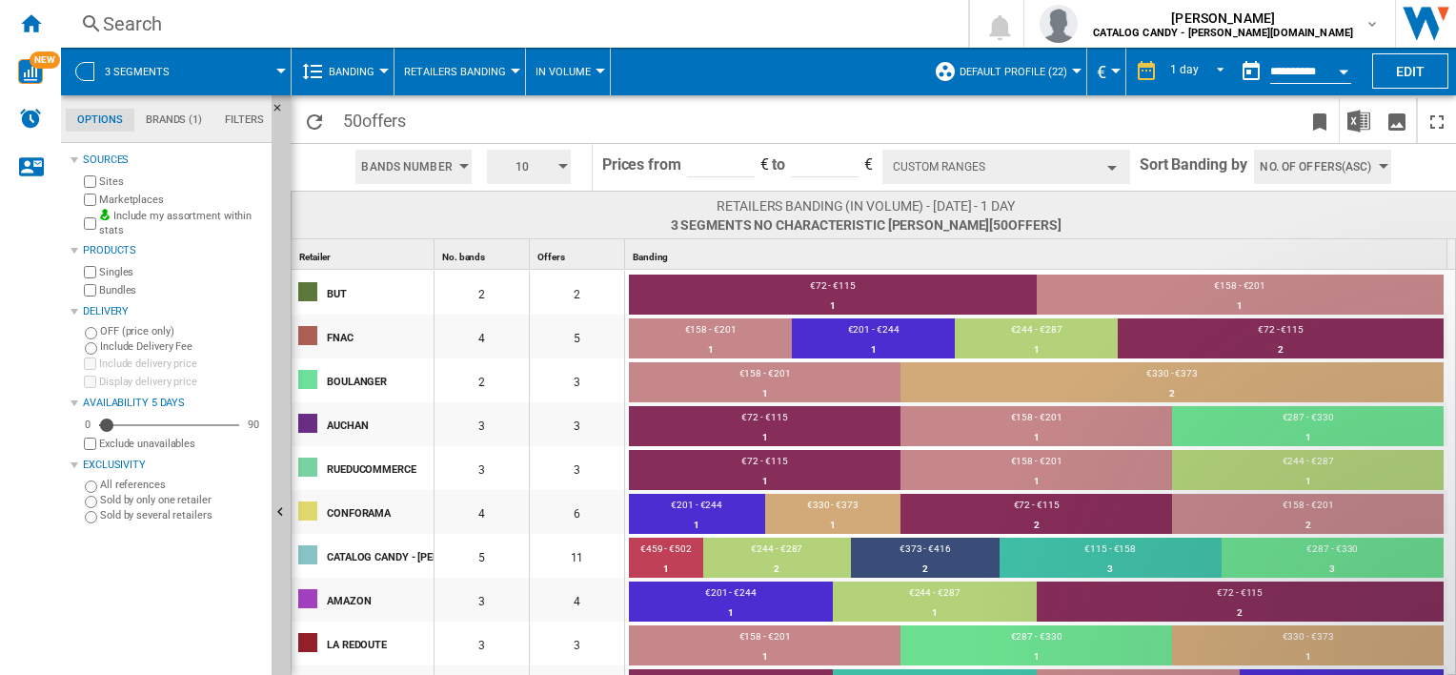
click at [383, 65] on button "Banding" at bounding box center [356, 72] width 55 height 48
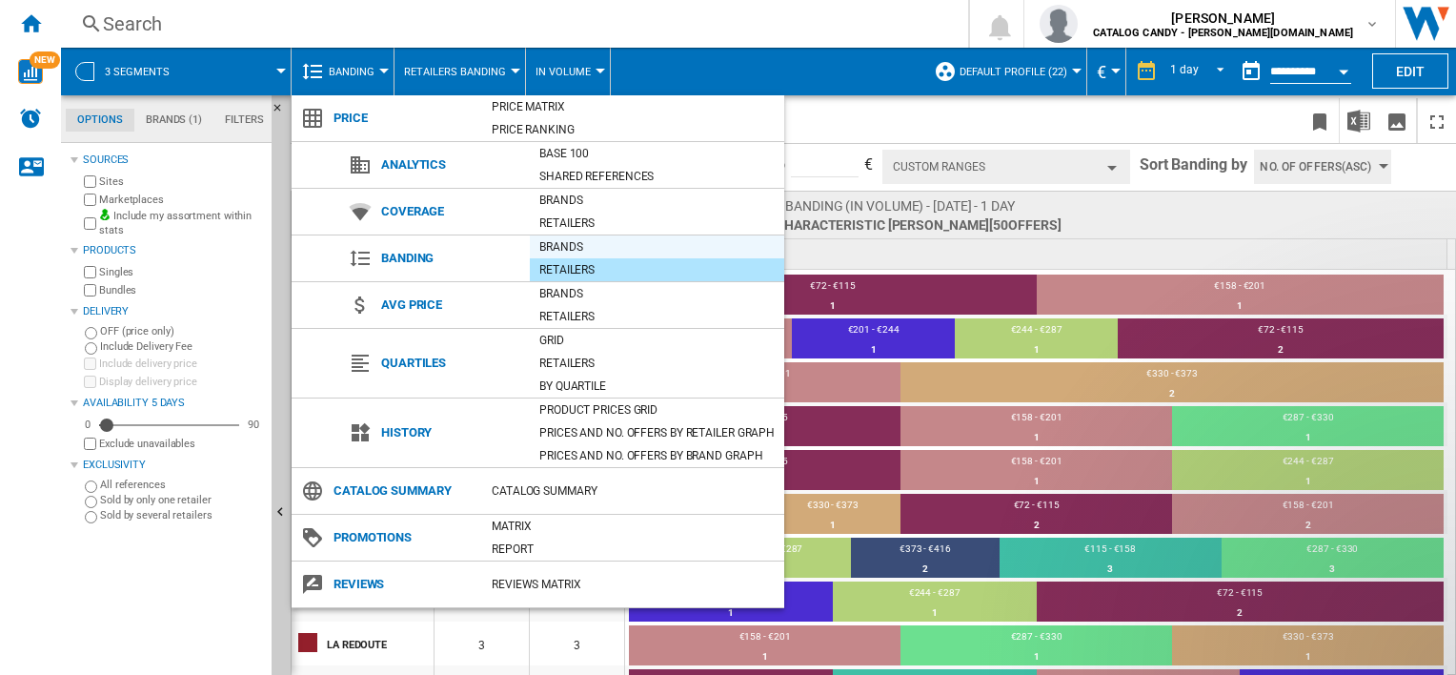
click at [566, 244] on div "Brands" at bounding box center [657, 246] width 254 height 19
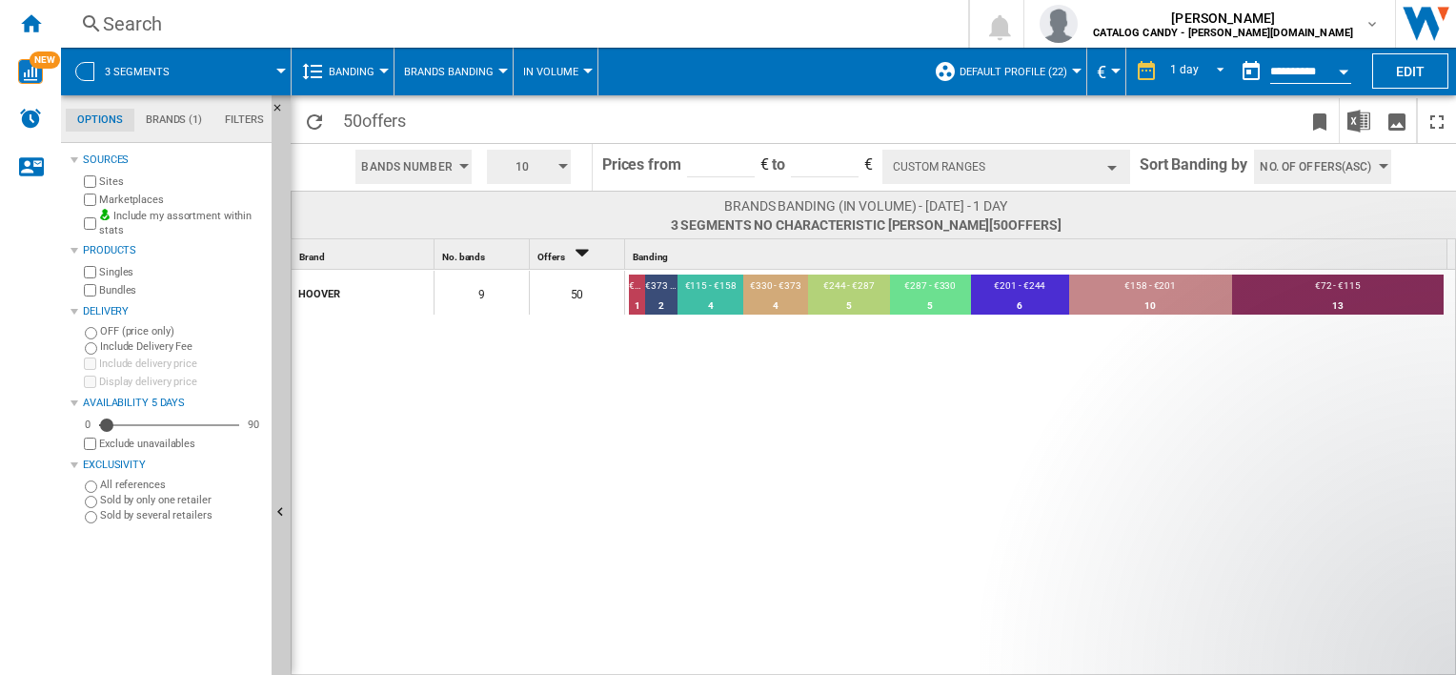
click at [382, 71] on div at bounding box center [384, 71] width 10 height 5
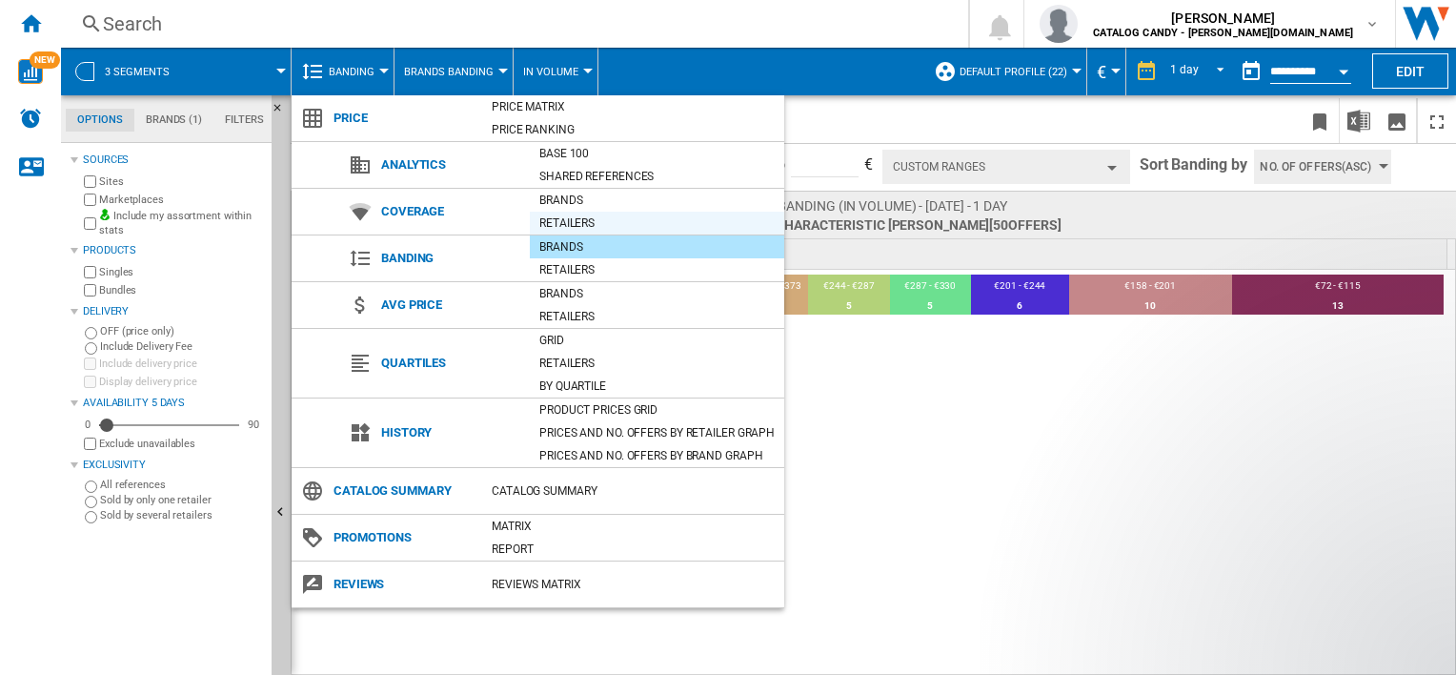
click at [580, 223] on div "Retailers" at bounding box center [657, 222] width 254 height 19
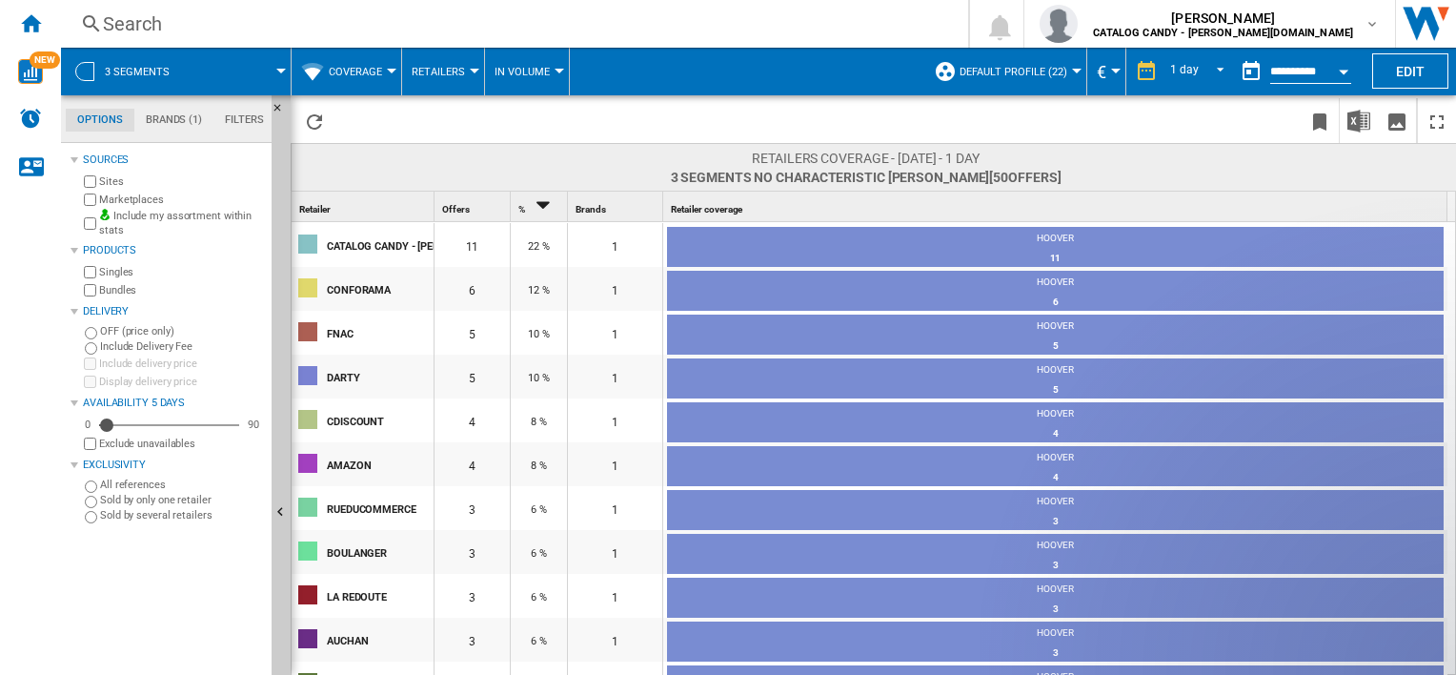
click at [385, 65] on button "Coverage" at bounding box center [360, 72] width 63 height 48
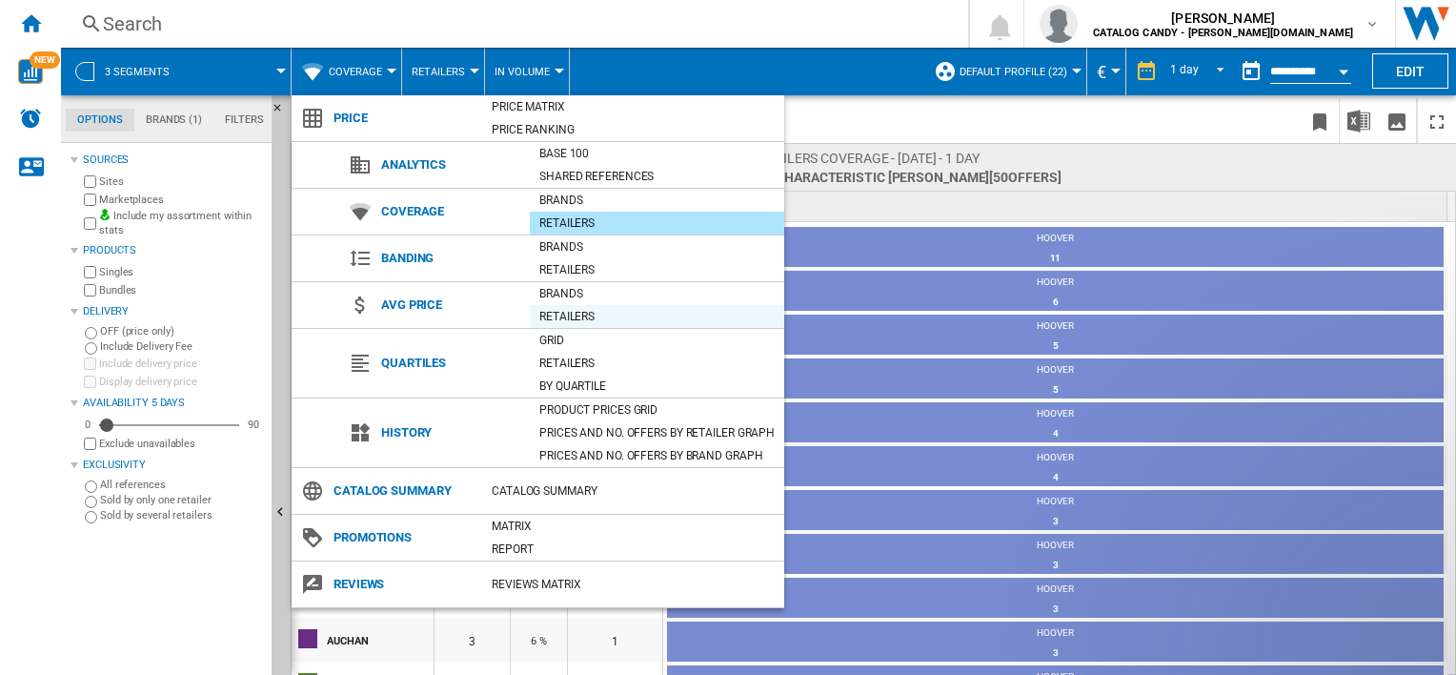
click at [562, 315] on div "Retailers" at bounding box center [657, 316] width 254 height 19
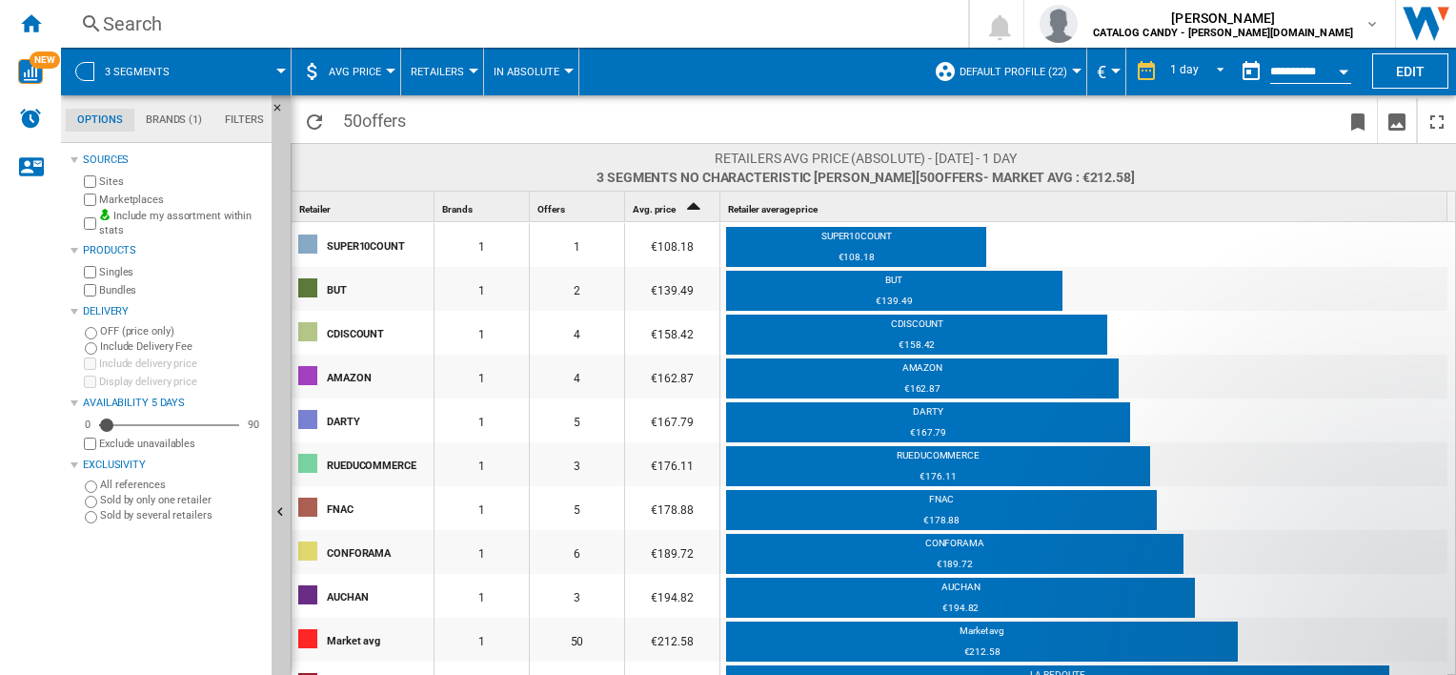
click at [375, 73] on span "AVG Price" at bounding box center [355, 72] width 52 height 12
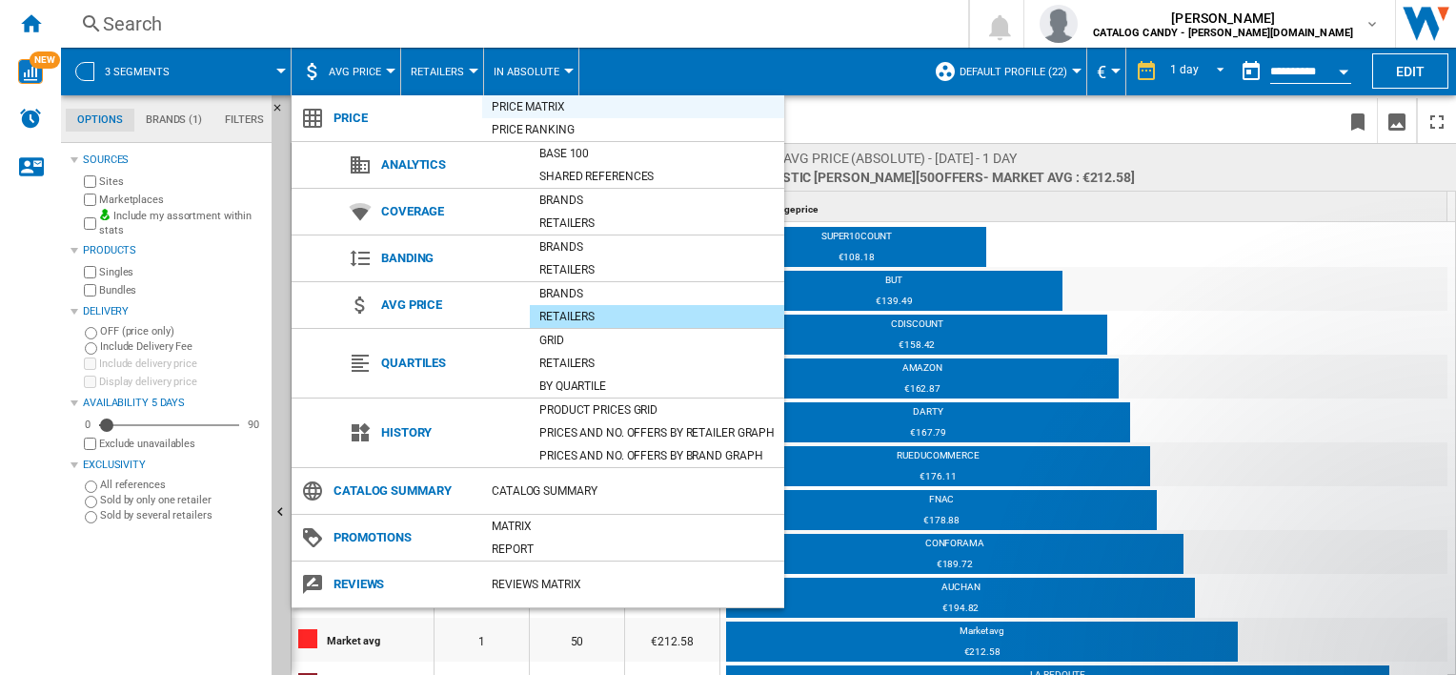
click at [534, 106] on div "Price Matrix" at bounding box center [633, 106] width 302 height 19
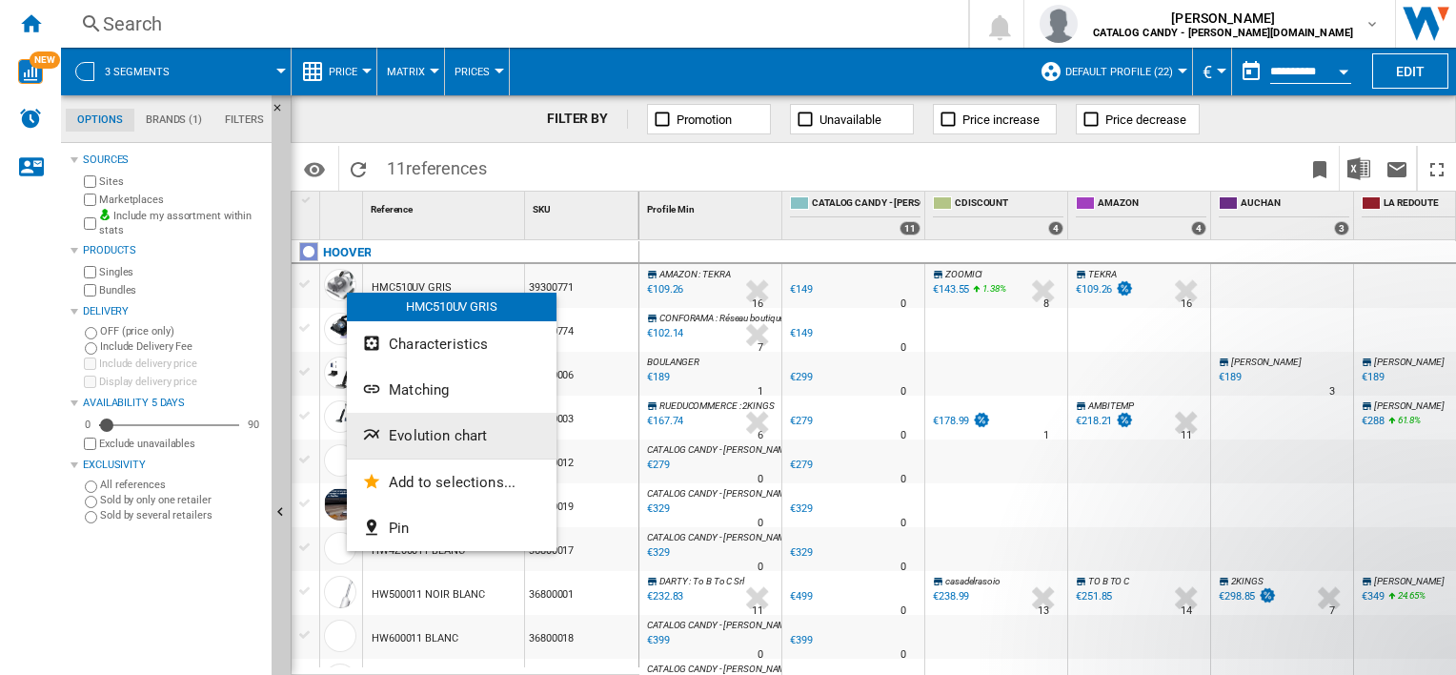
click at [412, 439] on span "Evolution chart" at bounding box center [438, 435] width 98 height 17
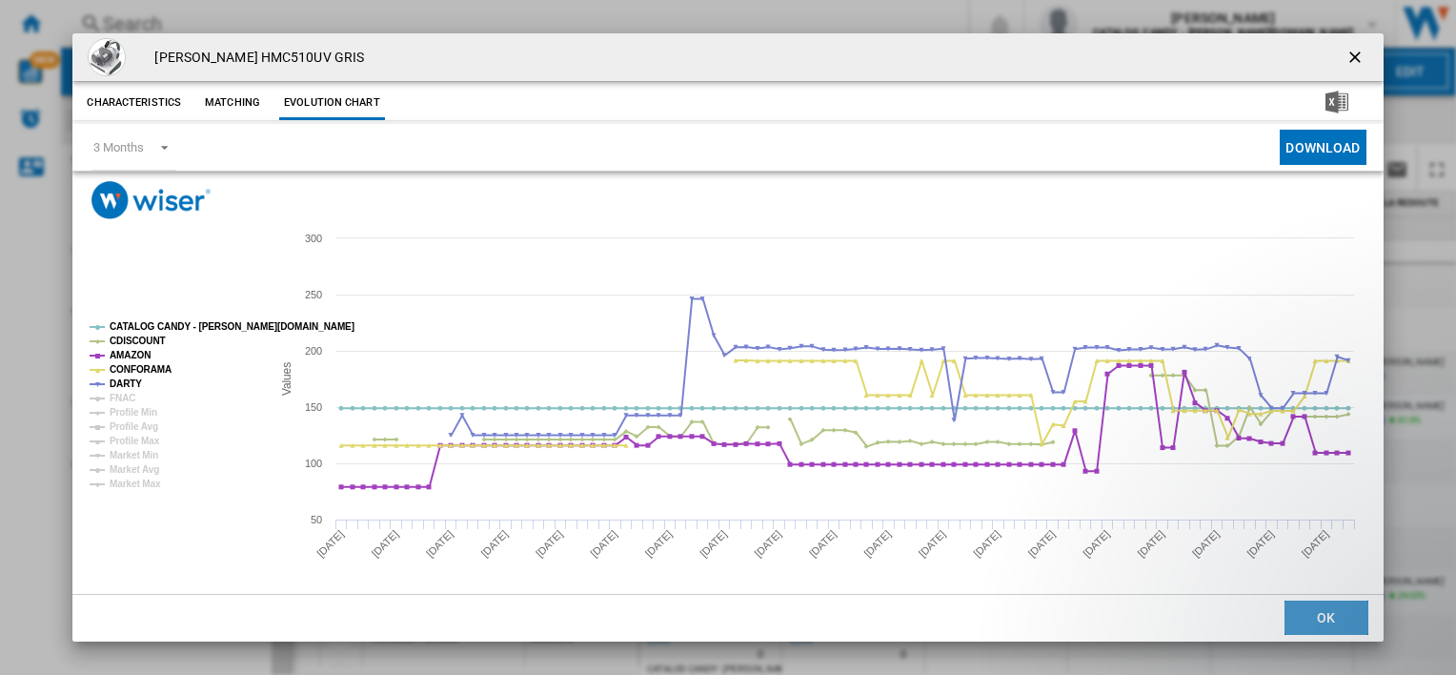
click at [1319, 620] on button "OK" at bounding box center [1327, 617] width 84 height 34
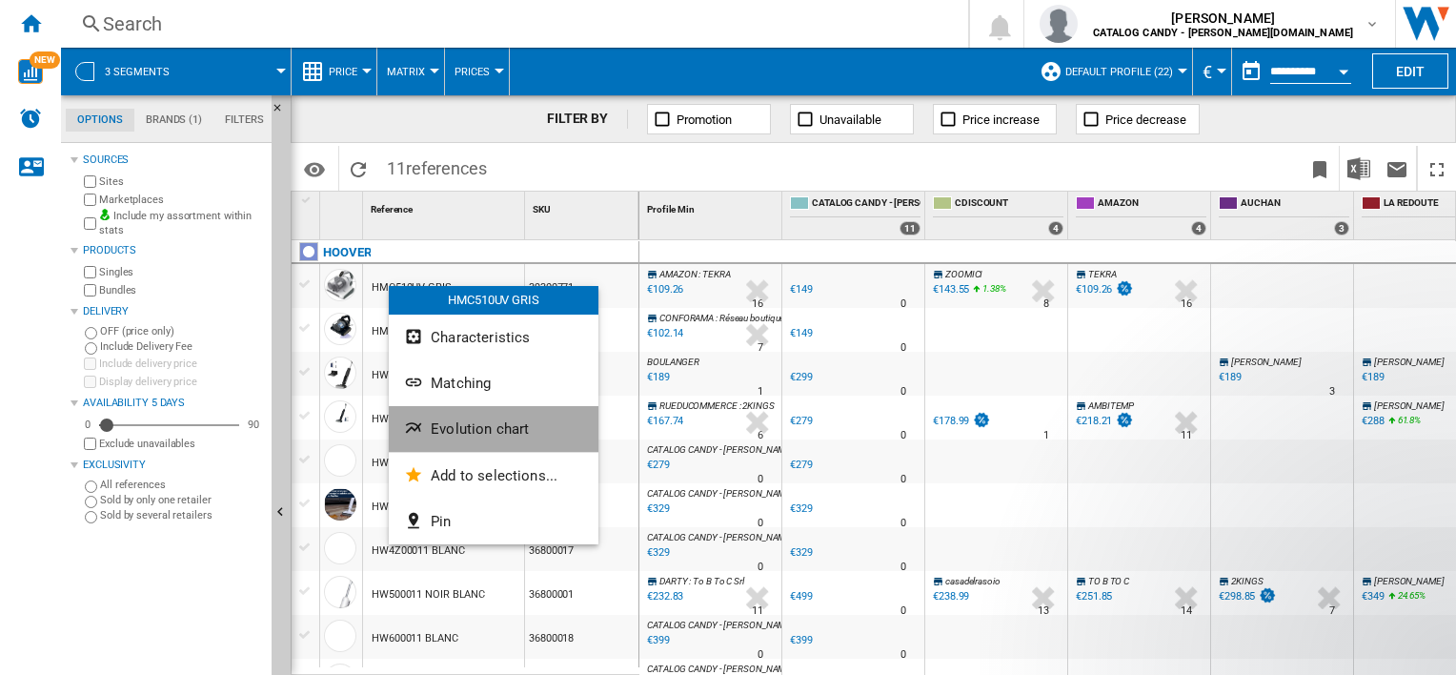
click at [470, 422] on span "Evolution chart" at bounding box center [480, 428] width 98 height 17
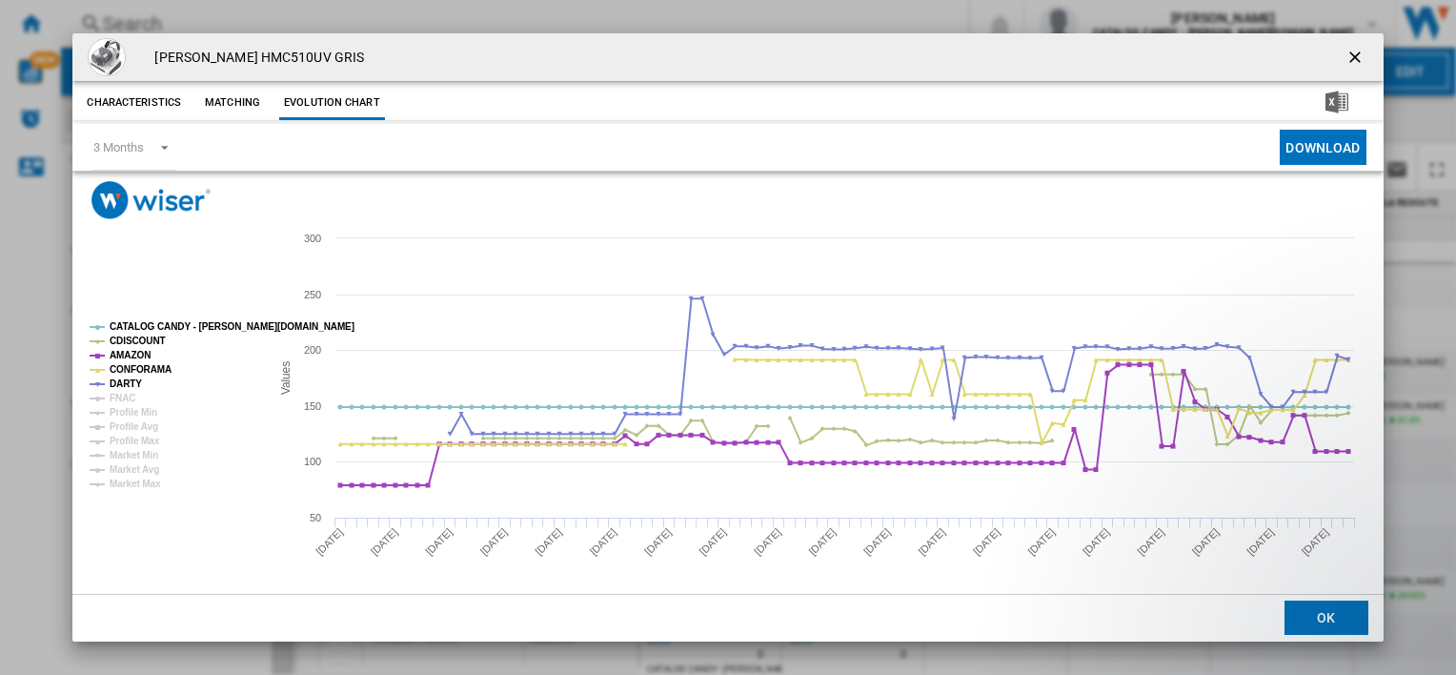
click at [1349, 53] on ng-md-icon "getI18NText('BUTTONS.CLOSE_DIALOG')" at bounding box center [1357, 59] width 23 height 23
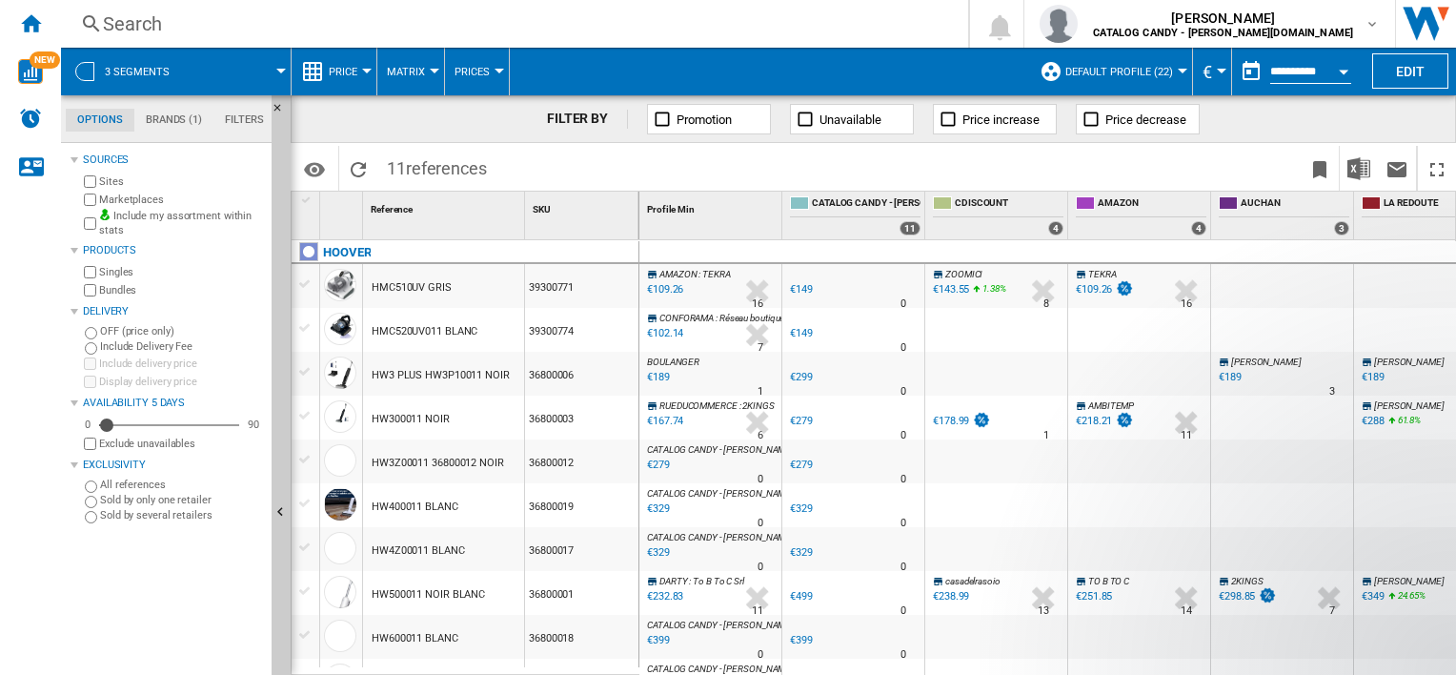
click at [355, 72] on span "Price" at bounding box center [343, 72] width 29 height 12
